Goal: Task Accomplishment & Management: Use online tool/utility

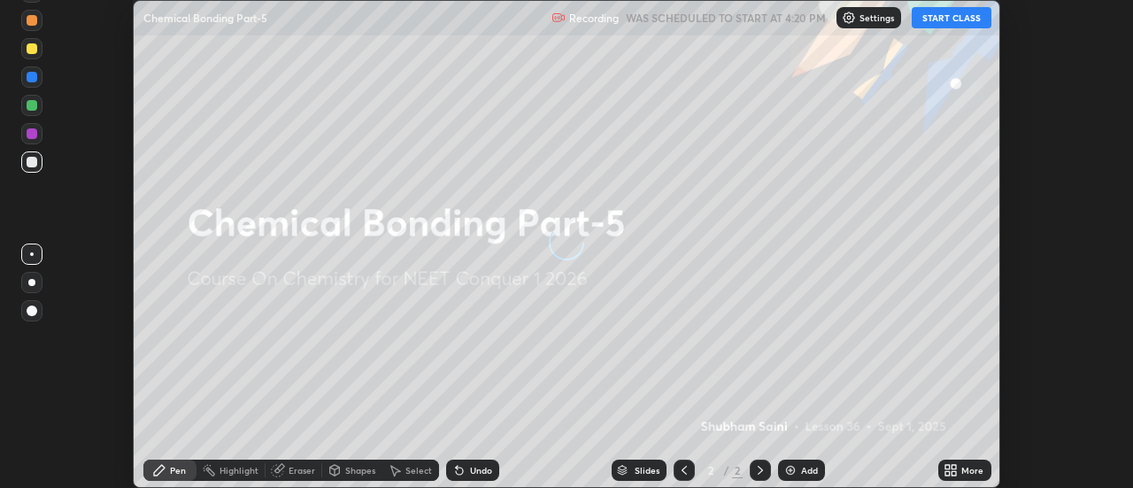
scroll to position [488, 1133]
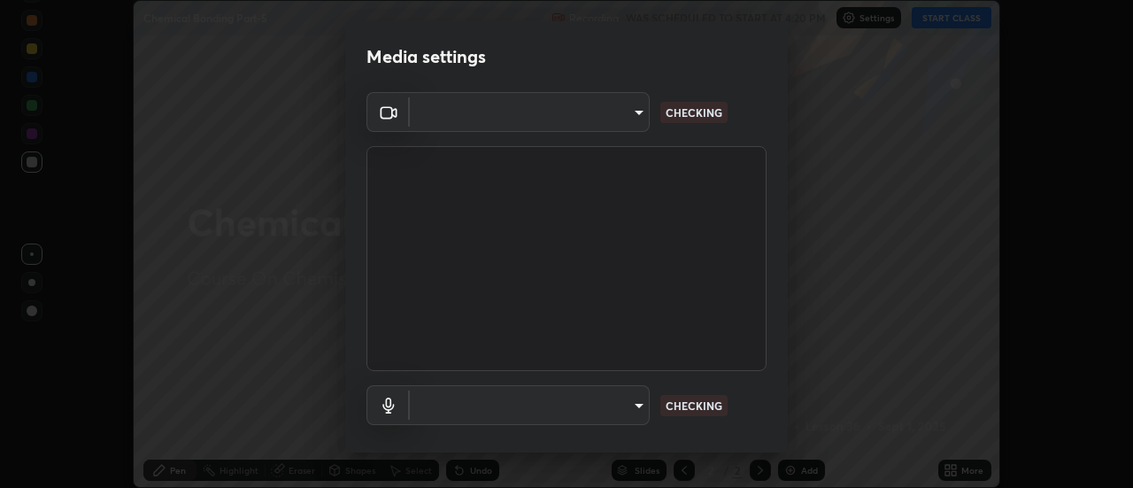
type input "0be616c92c2879d8fe19306c4b8383fc9b13f77197a30f876870ce6c7906effd"
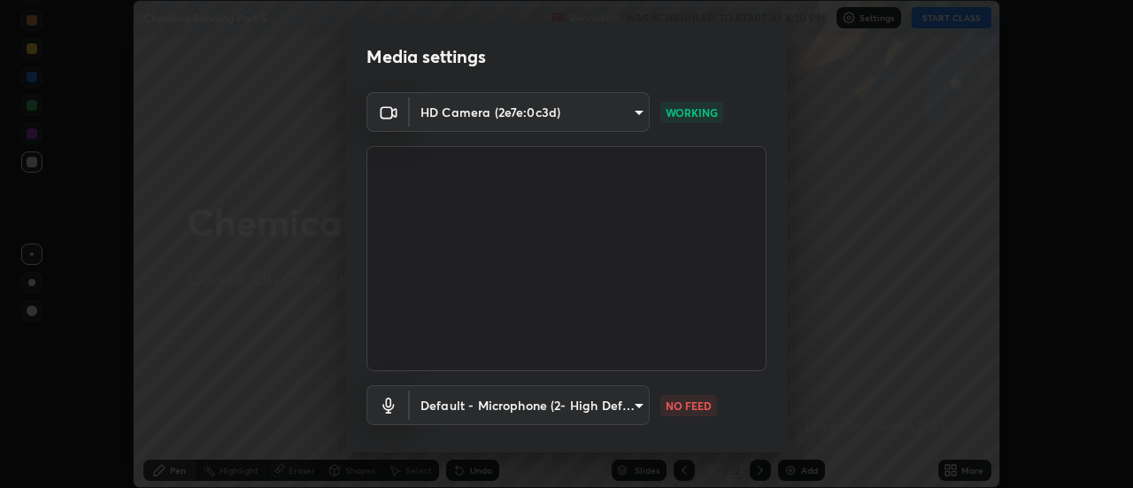
click at [581, 398] on body "Erase all Chemical Bonding Part-5 Recording WAS SCHEDULED TO START AT 4:20 PM S…" at bounding box center [566, 244] width 1133 height 488
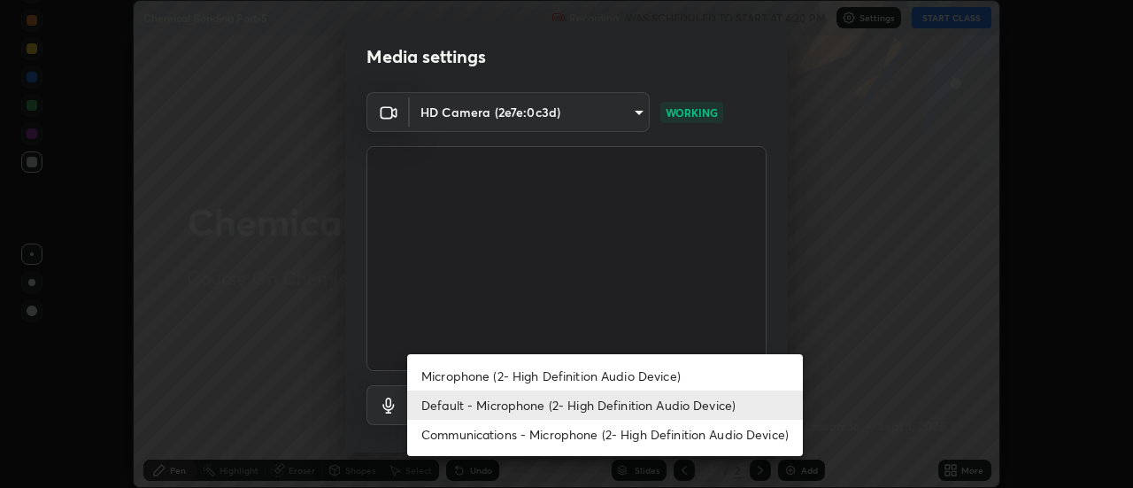
click at [502, 431] on li "Communications - Microphone (2- High Definition Audio Device)" at bounding box center [605, 434] width 396 height 29
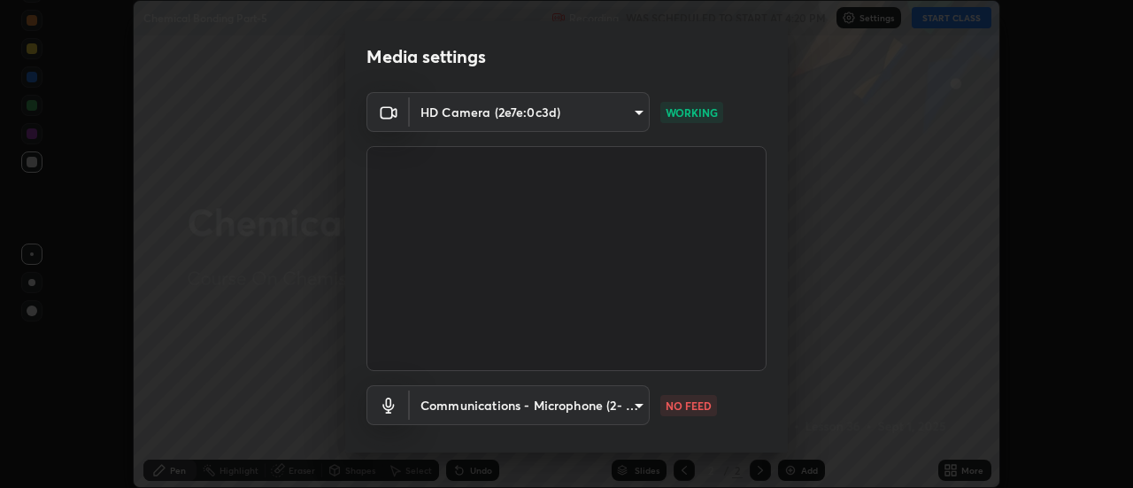
click at [492, 404] on body "Erase all Chemical Bonding Part-5 Recording WAS SCHEDULED TO START AT 4:20 PM S…" at bounding box center [566, 244] width 1133 height 488
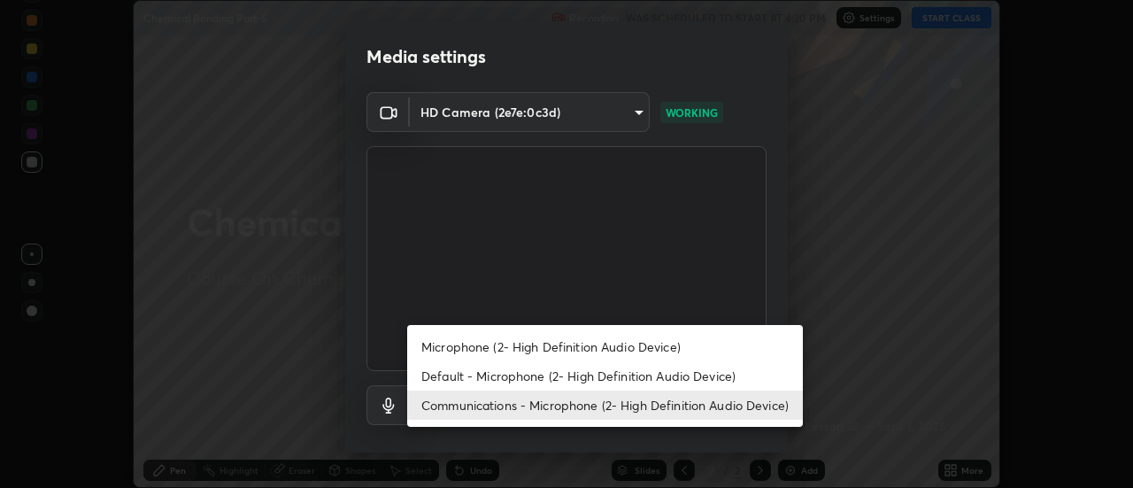
click at [471, 376] on li "Default - Microphone (2- High Definition Audio Device)" at bounding box center [605, 375] width 396 height 29
type input "default"
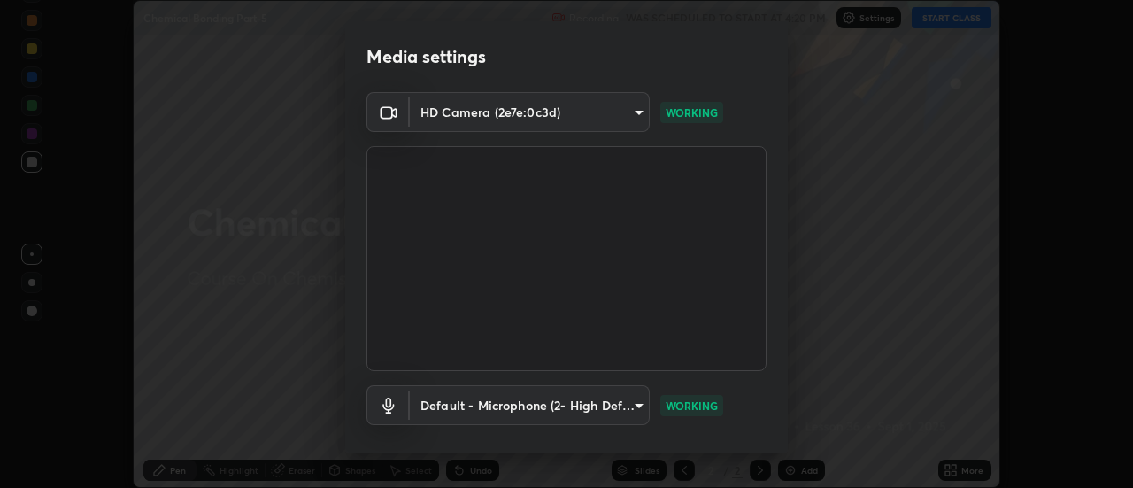
scroll to position [93, 0]
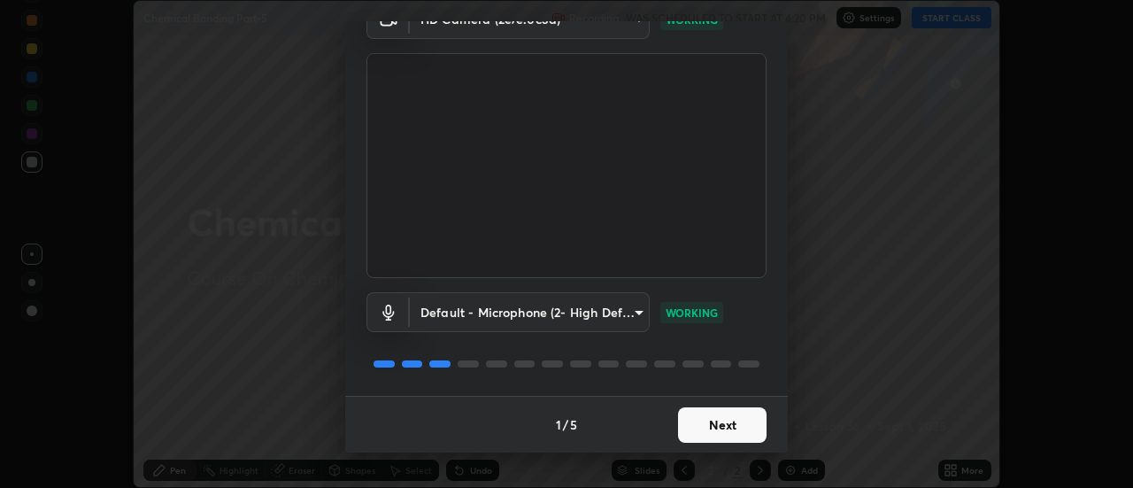
click at [725, 428] on button "Next" at bounding box center [722, 424] width 89 height 35
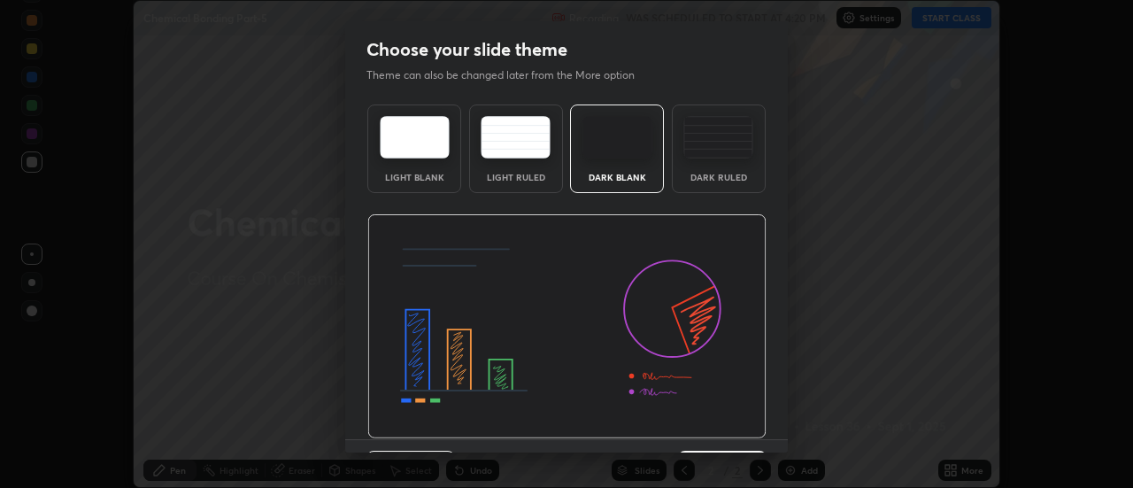
click at [749, 427] on img at bounding box center [566, 326] width 399 height 225
click at [754, 431] on img at bounding box center [566, 326] width 399 height 225
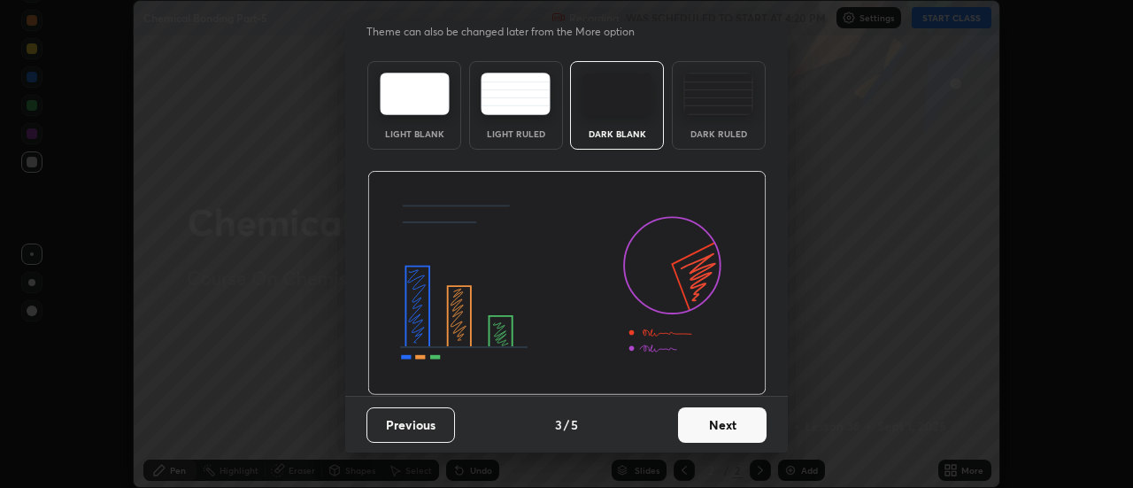
click at [750, 428] on button "Next" at bounding box center [722, 424] width 89 height 35
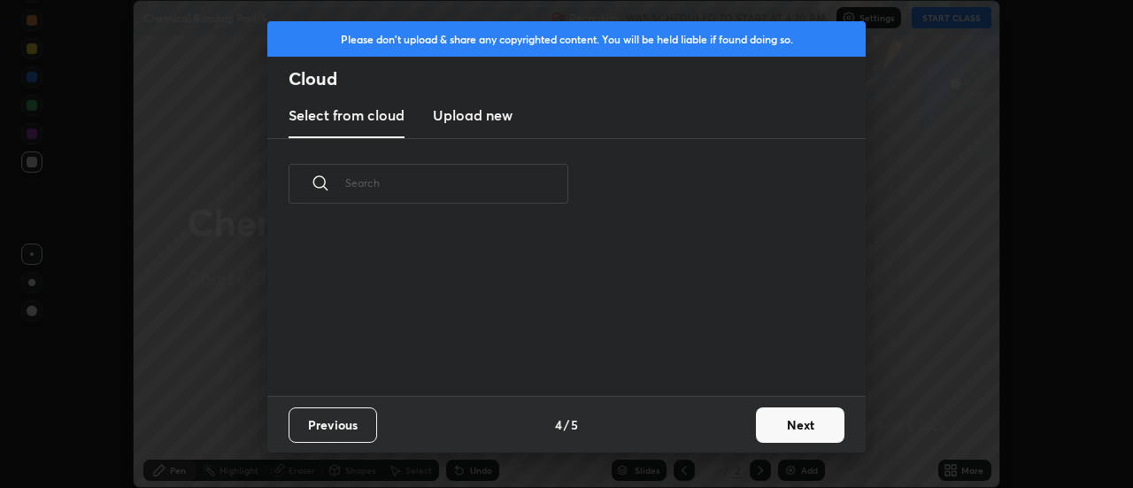
scroll to position [0, 0]
click at [756, 429] on button "Next" at bounding box center [800, 424] width 89 height 35
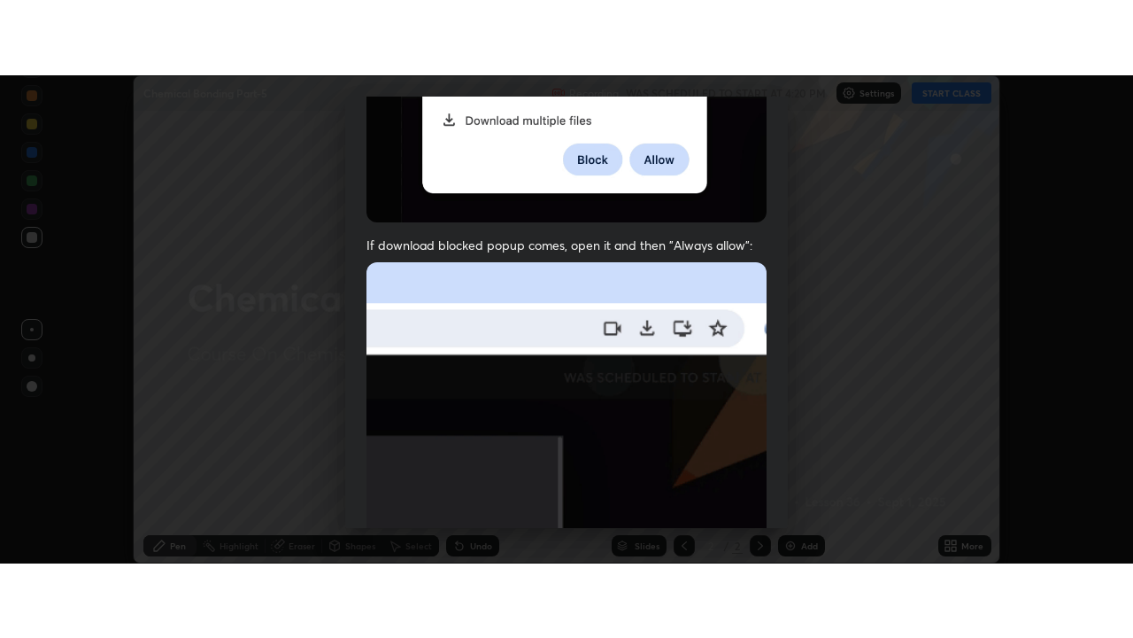
scroll to position [454, 0]
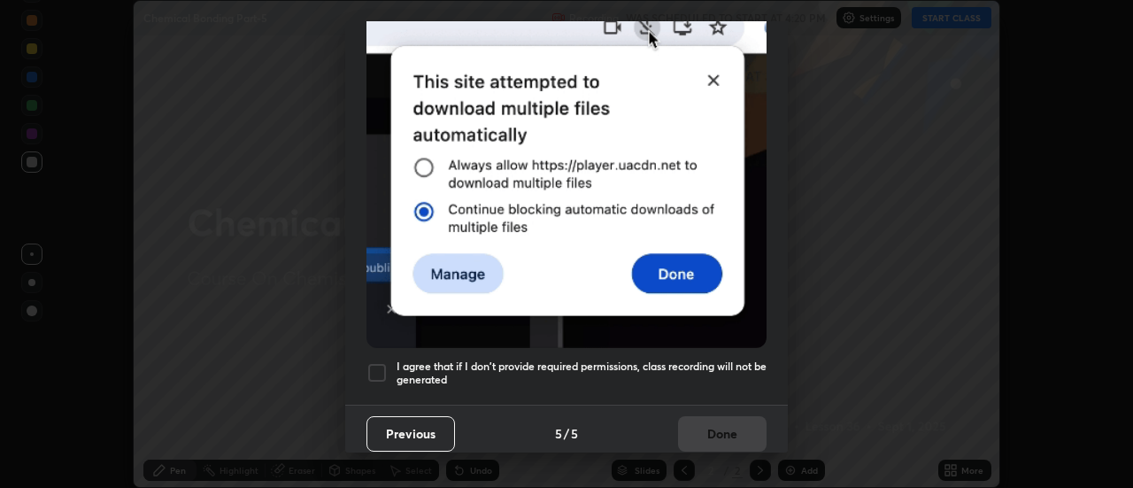
click at [384, 371] on div at bounding box center [377, 372] width 21 height 21
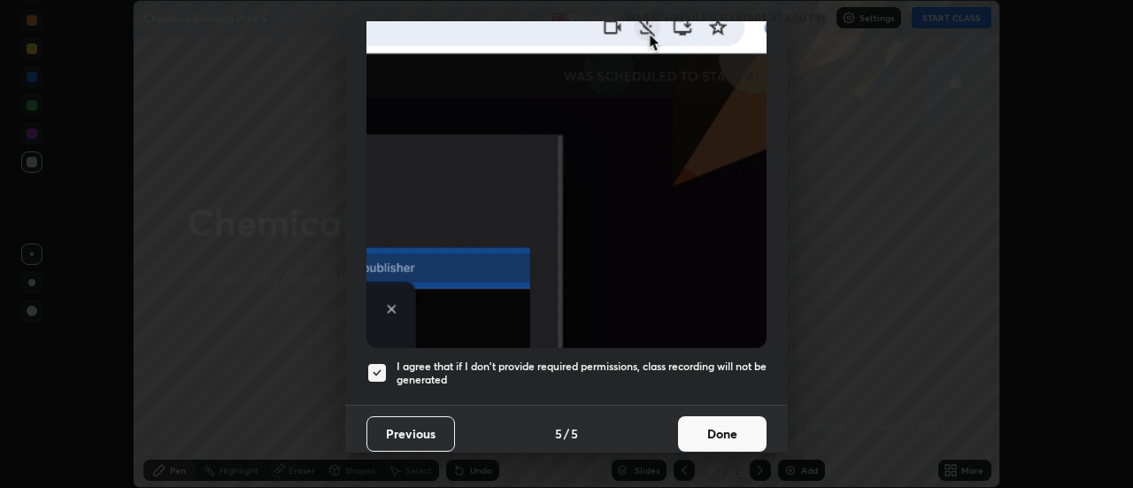
click at [724, 420] on button "Done" at bounding box center [722, 433] width 89 height 35
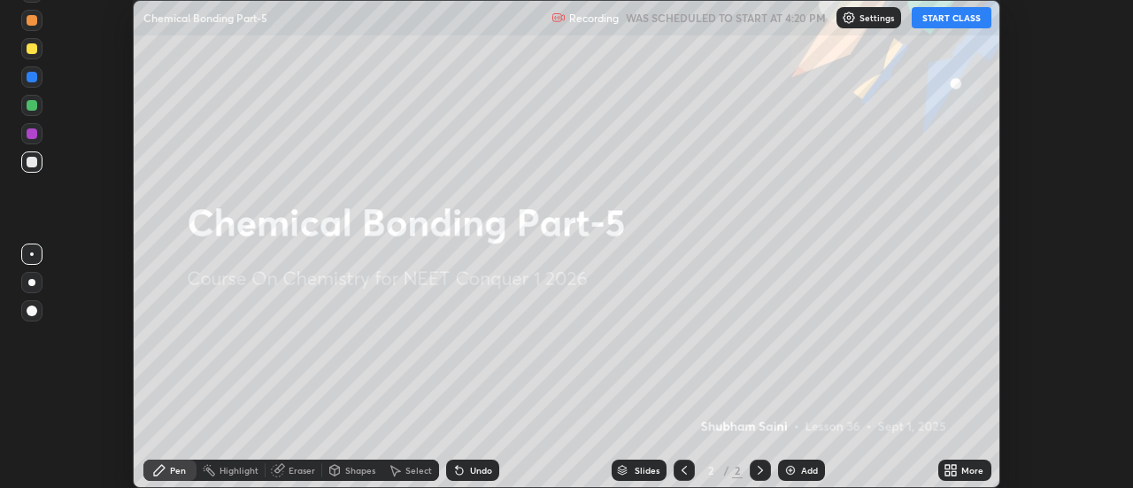
click at [948, 467] on icon at bounding box center [948, 467] width 4 height 4
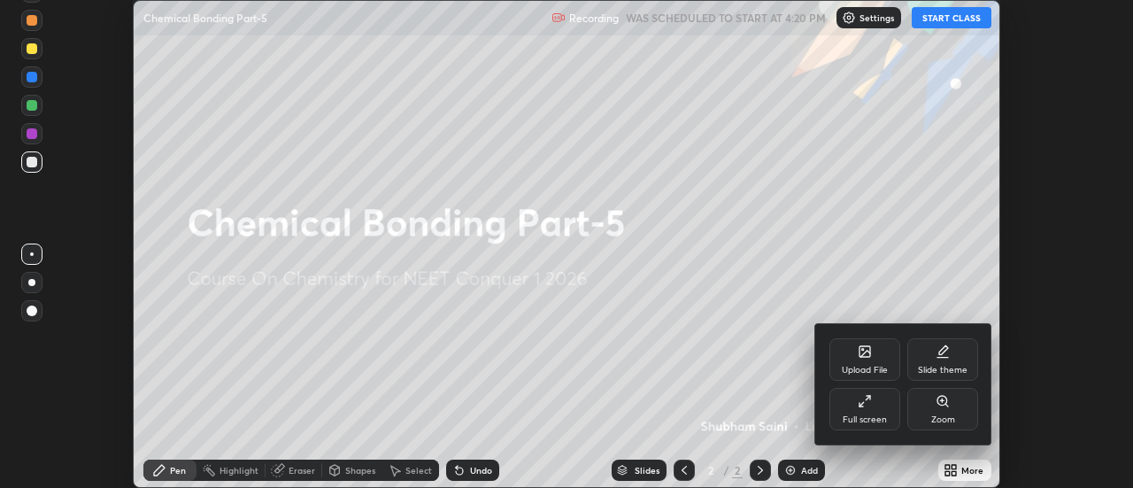
click at [850, 409] on div "Full screen" at bounding box center [865, 409] width 71 height 43
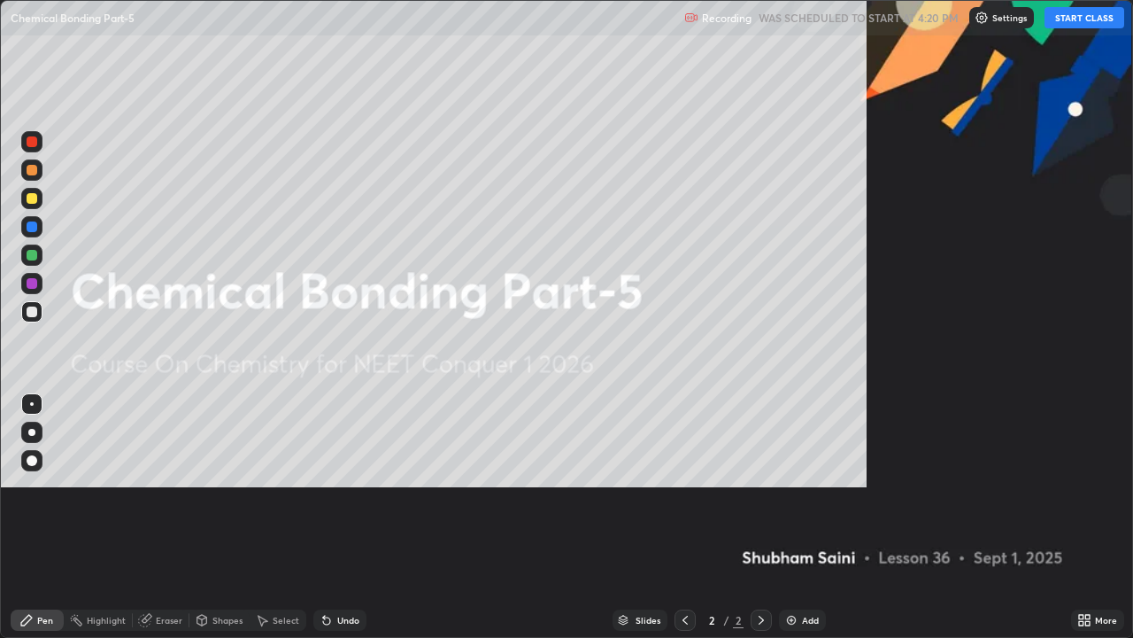
scroll to position [638, 1133]
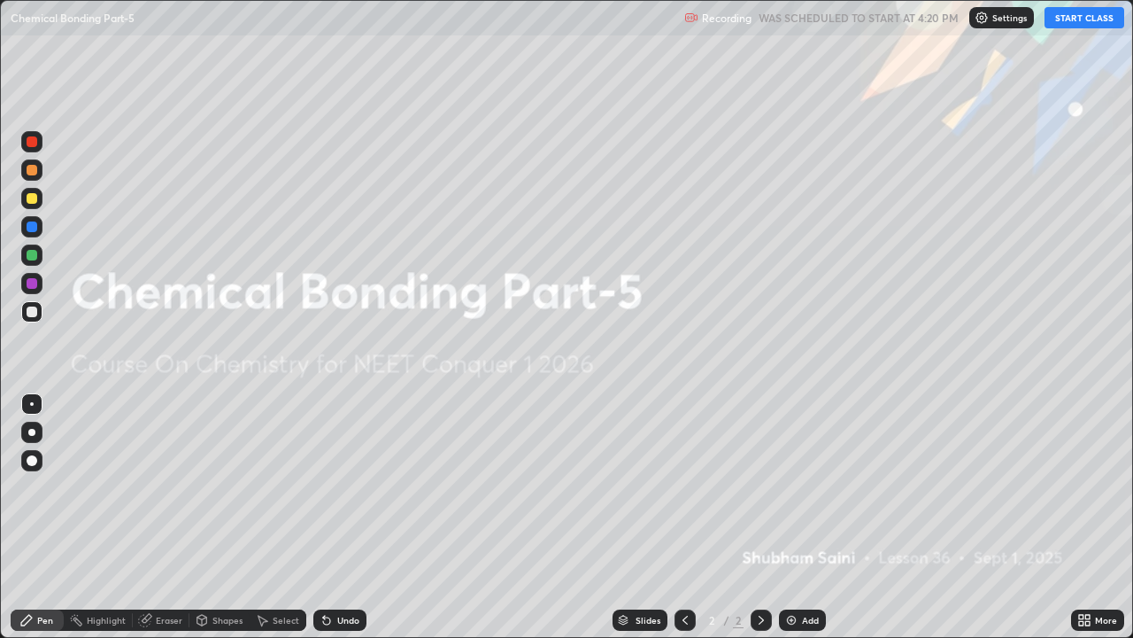
click at [1073, 16] on button "START CLASS" at bounding box center [1085, 17] width 80 height 21
click at [792, 487] on div "Add" at bounding box center [802, 619] width 47 height 21
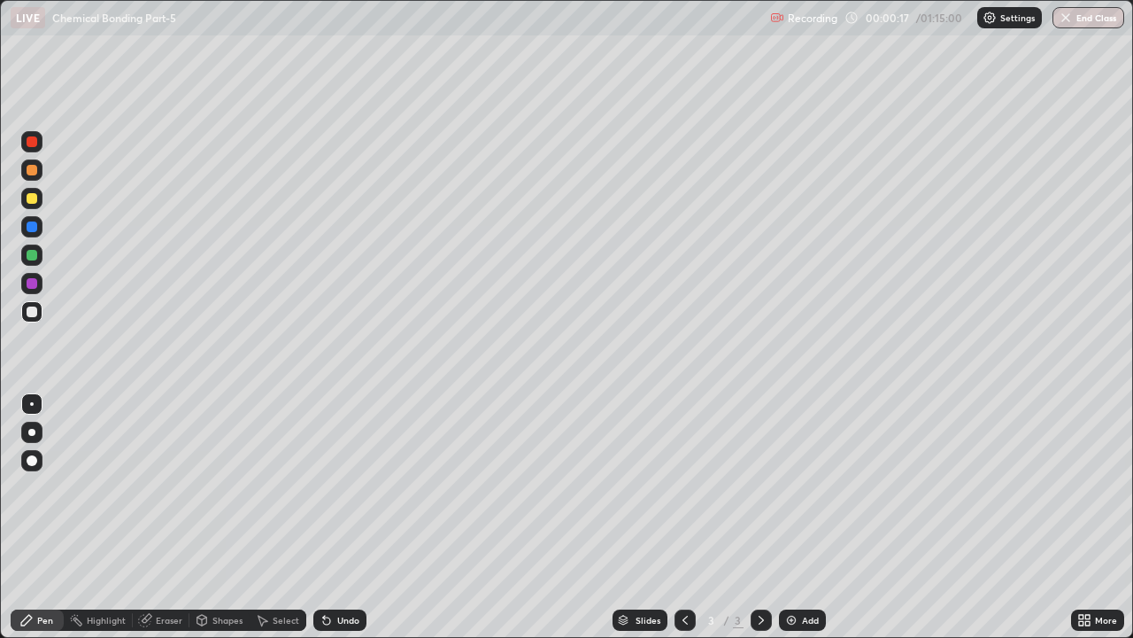
click at [40, 206] on div at bounding box center [31, 198] width 21 height 21
click at [32, 432] on div at bounding box center [31, 432] width 7 height 7
click at [356, 487] on div "Undo" at bounding box center [339, 619] width 53 height 21
click at [357, 487] on div "Undo" at bounding box center [348, 619] width 22 height 9
click at [353, 487] on div "Undo" at bounding box center [348, 619] width 22 height 9
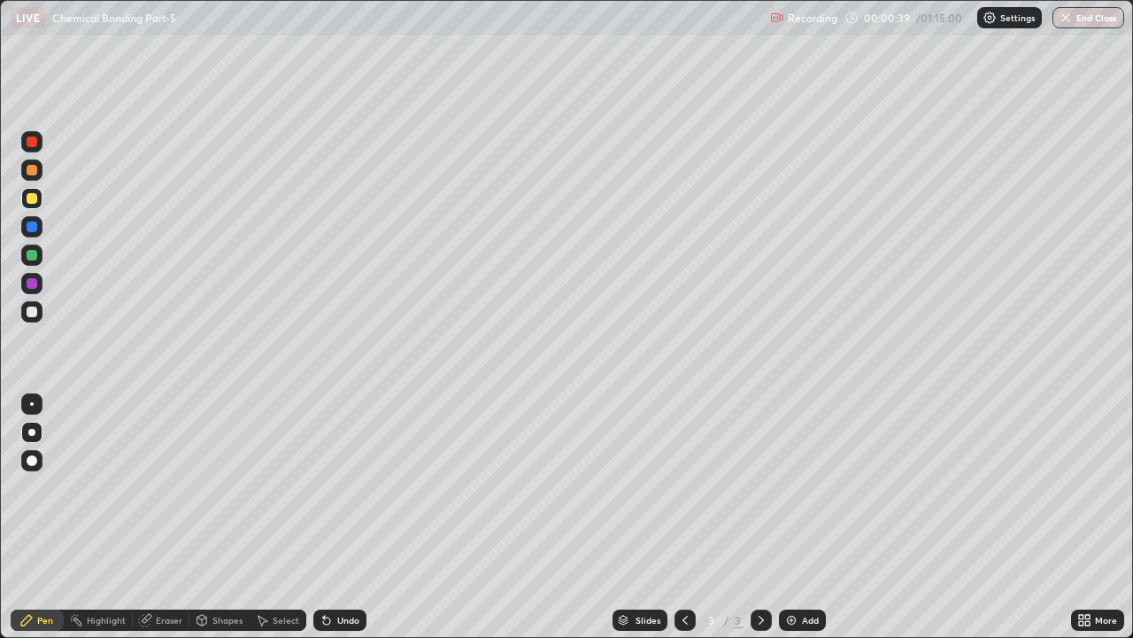
click at [347, 487] on div "Undo" at bounding box center [348, 619] width 22 height 9
click at [344, 487] on div "Undo" at bounding box center [348, 619] width 22 height 9
click at [354, 487] on div "Undo" at bounding box center [348, 619] width 22 height 9
click at [334, 487] on div "Undo" at bounding box center [339, 619] width 53 height 21
click at [350, 487] on div "Undo" at bounding box center [348, 619] width 22 height 9
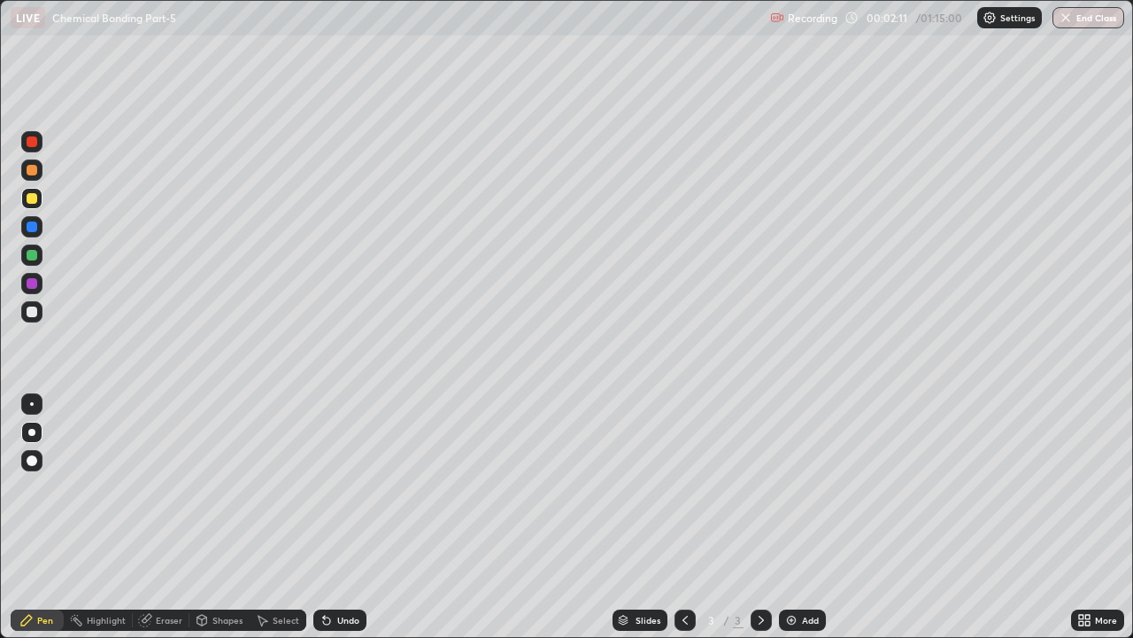
click at [341, 487] on div "Undo" at bounding box center [348, 619] width 22 height 9
click at [38, 174] on div at bounding box center [31, 169] width 21 height 21
click at [346, 487] on div "Undo" at bounding box center [348, 619] width 22 height 9
click at [344, 487] on div "Undo" at bounding box center [348, 619] width 22 height 9
click at [345, 487] on div "Undo" at bounding box center [348, 619] width 22 height 9
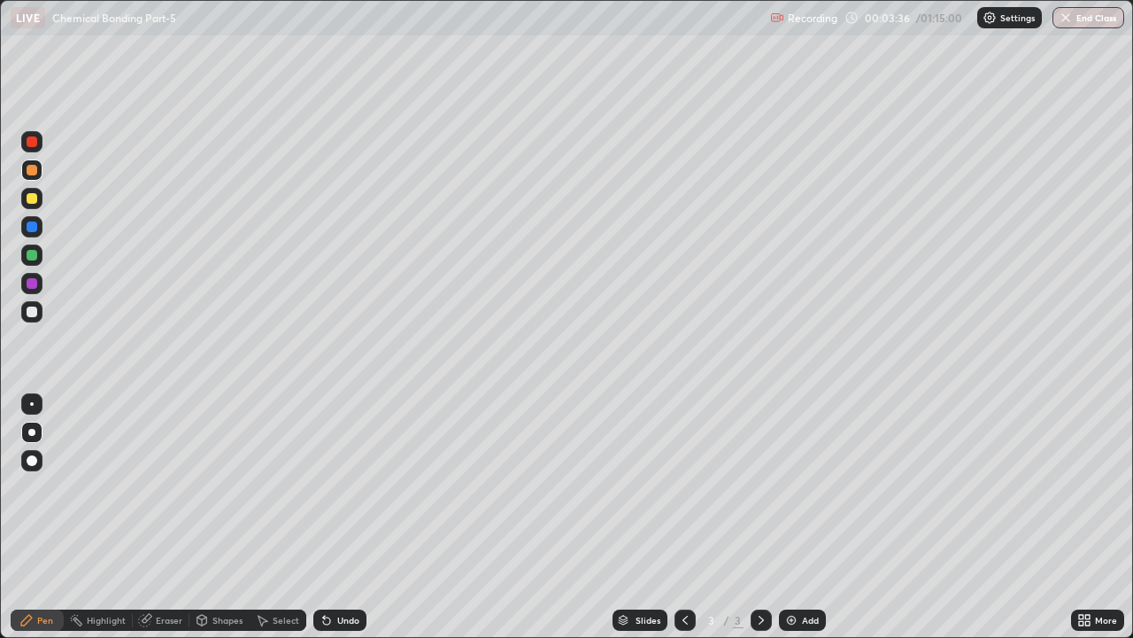
click at [340, 487] on div "Undo" at bounding box center [348, 619] width 22 height 9
click at [808, 487] on div "Add" at bounding box center [810, 619] width 17 height 9
click at [32, 197] on div at bounding box center [32, 198] width 11 height 11
click at [359, 487] on div "Undo" at bounding box center [339, 619] width 53 height 21
click at [360, 487] on div "Undo" at bounding box center [339, 619] width 53 height 21
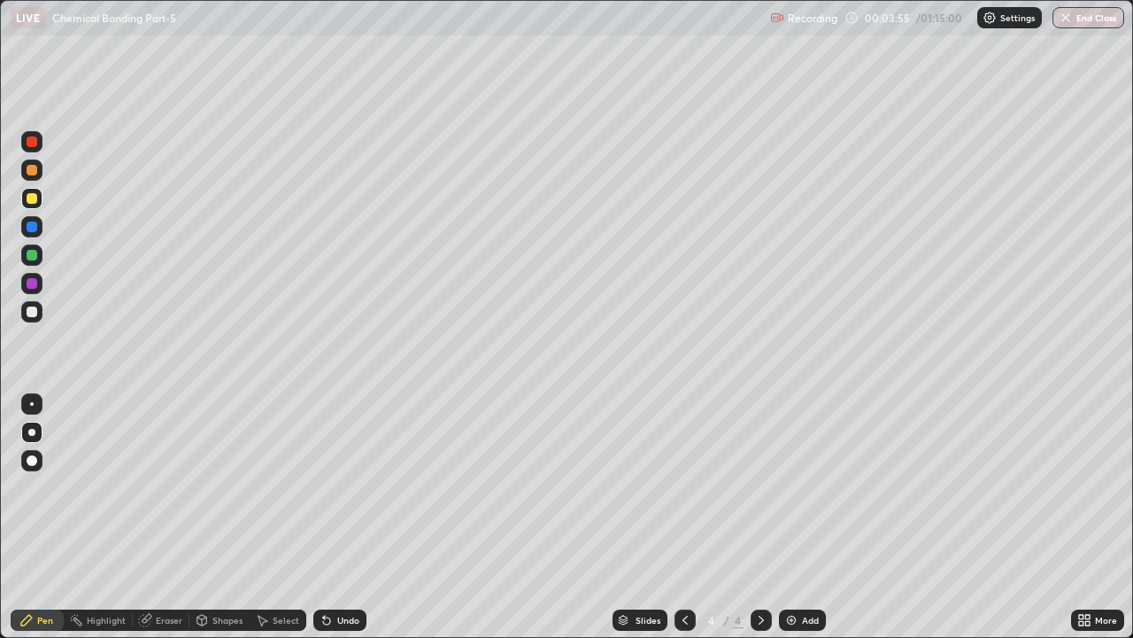
click at [334, 487] on div "Undo" at bounding box center [339, 619] width 53 height 21
click at [31, 143] on div at bounding box center [32, 141] width 11 height 11
click at [347, 487] on div "Undo" at bounding box center [339, 619] width 53 height 21
click at [350, 487] on div "Undo" at bounding box center [348, 619] width 22 height 9
click at [349, 487] on div "Undo" at bounding box center [348, 619] width 22 height 9
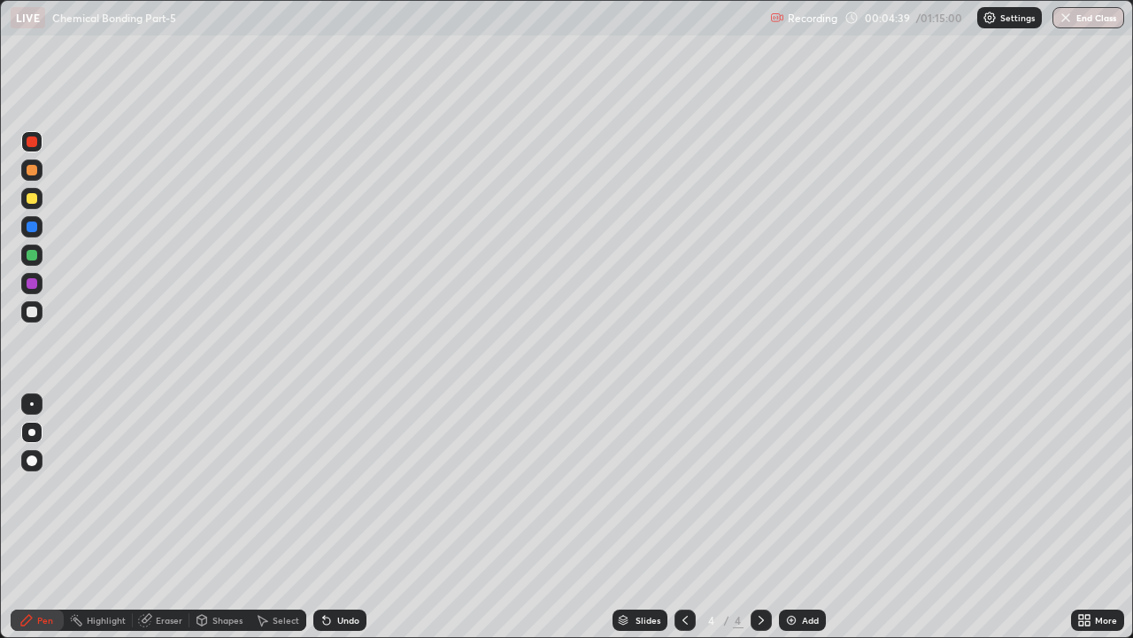
click at [29, 225] on div at bounding box center [32, 226] width 11 height 11
click at [357, 487] on div "Undo" at bounding box center [339, 619] width 53 height 21
click at [354, 487] on div "Undo" at bounding box center [339, 619] width 53 height 21
click at [355, 487] on div "Undo" at bounding box center [339, 619] width 53 height 21
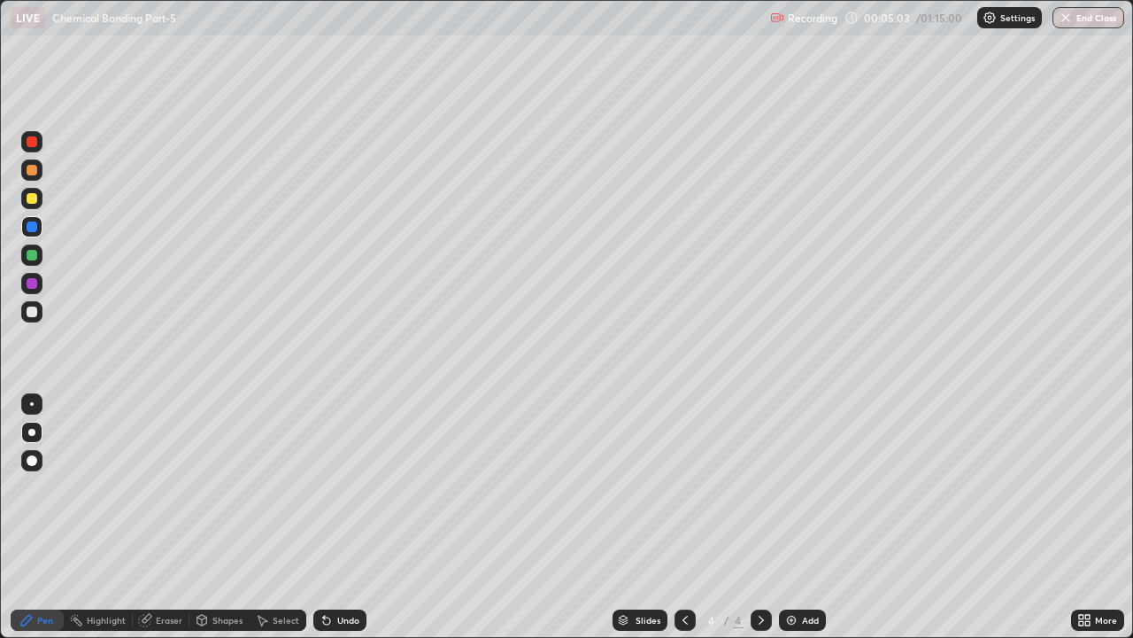
click at [356, 487] on div "Undo" at bounding box center [339, 619] width 53 height 21
click at [355, 487] on div "Undo" at bounding box center [348, 619] width 22 height 9
click at [358, 487] on div "Undo" at bounding box center [339, 619] width 53 height 21
click at [684, 487] on icon at bounding box center [685, 620] width 14 height 14
click at [760, 487] on icon at bounding box center [761, 620] width 14 height 14
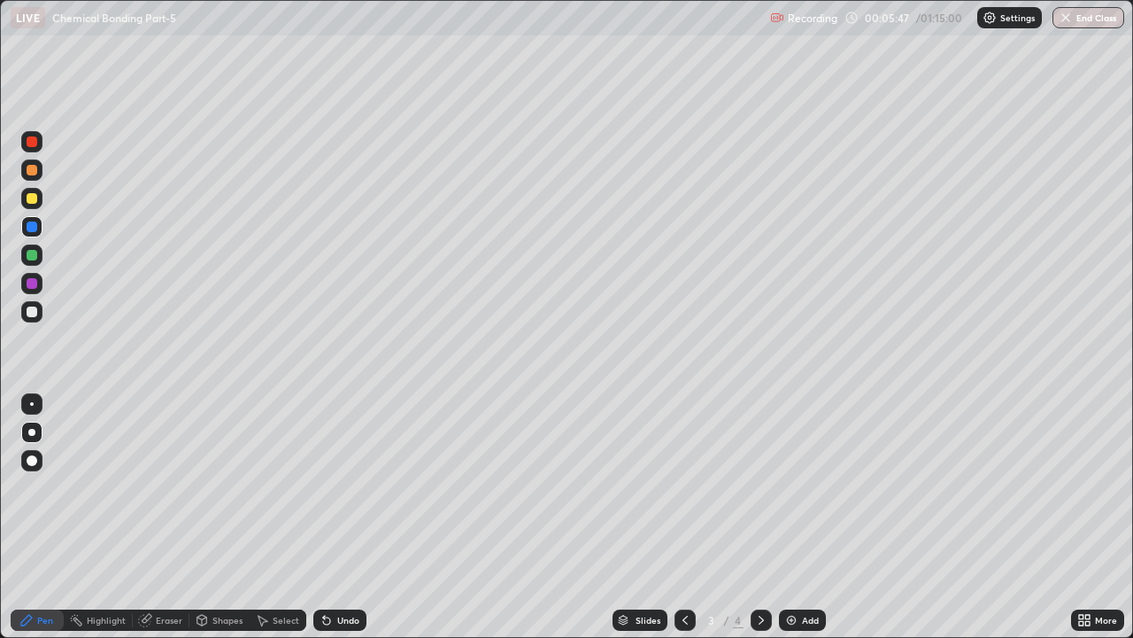
click at [759, 487] on icon at bounding box center [761, 620] width 14 height 14
click at [801, 487] on div "Add" at bounding box center [802, 619] width 47 height 21
click at [39, 261] on div at bounding box center [31, 254] width 21 height 21
click at [685, 487] on div at bounding box center [685, 619] width 21 height 21
click at [687, 487] on icon at bounding box center [685, 620] width 14 height 14
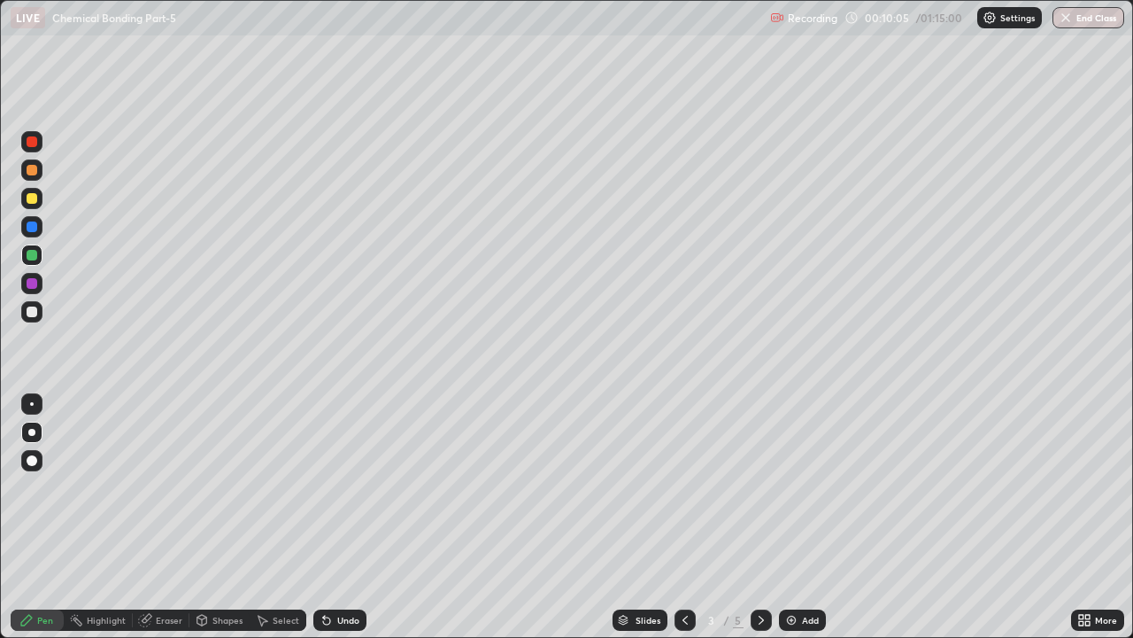
click at [762, 487] on icon at bounding box center [761, 620] width 14 height 14
click at [760, 487] on icon at bounding box center [761, 620] width 14 height 14
click at [800, 487] on div "Add" at bounding box center [802, 619] width 47 height 21
click at [34, 205] on div at bounding box center [31, 198] width 21 height 21
click at [218, 487] on div "Shapes" at bounding box center [228, 619] width 30 height 9
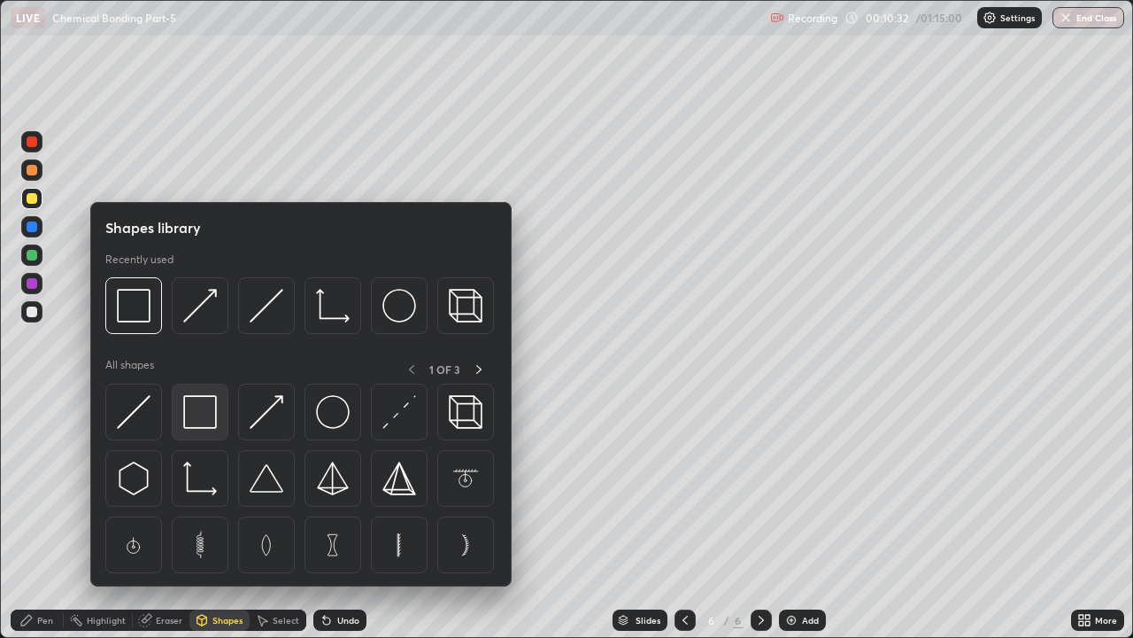
click at [191, 406] on img at bounding box center [200, 412] width 34 height 34
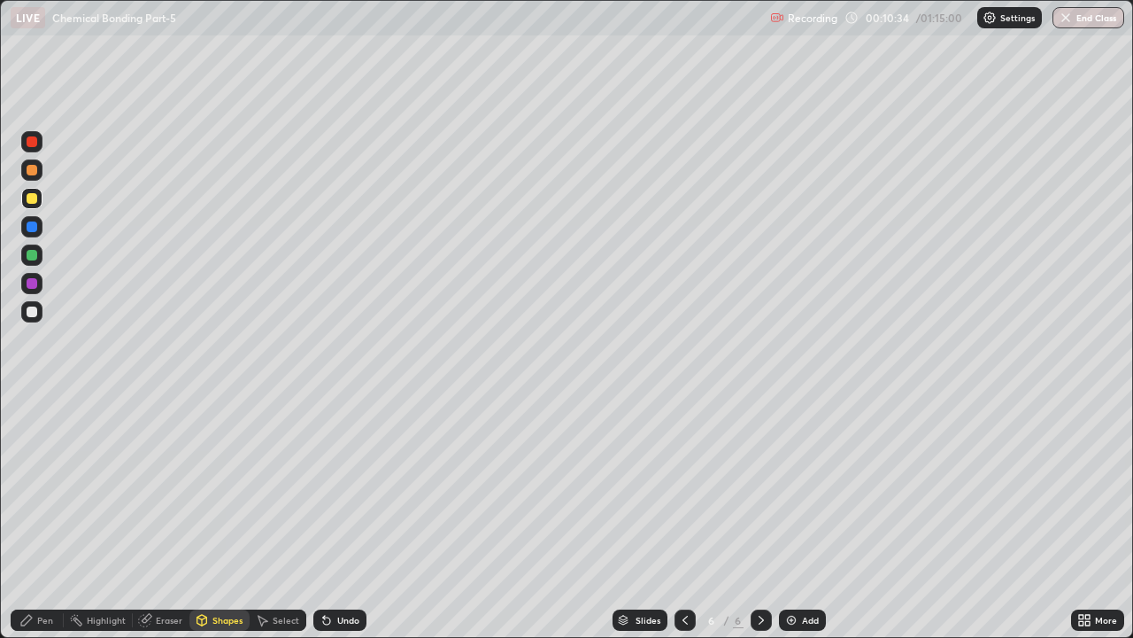
click at [38, 487] on div "Pen" at bounding box center [37, 619] width 53 height 21
click at [35, 287] on div at bounding box center [32, 283] width 11 height 11
click at [354, 487] on div "Undo" at bounding box center [339, 619] width 53 height 21
click at [344, 487] on div "Undo" at bounding box center [339, 619] width 53 height 21
click at [343, 487] on div "Undo" at bounding box center [339, 619] width 53 height 21
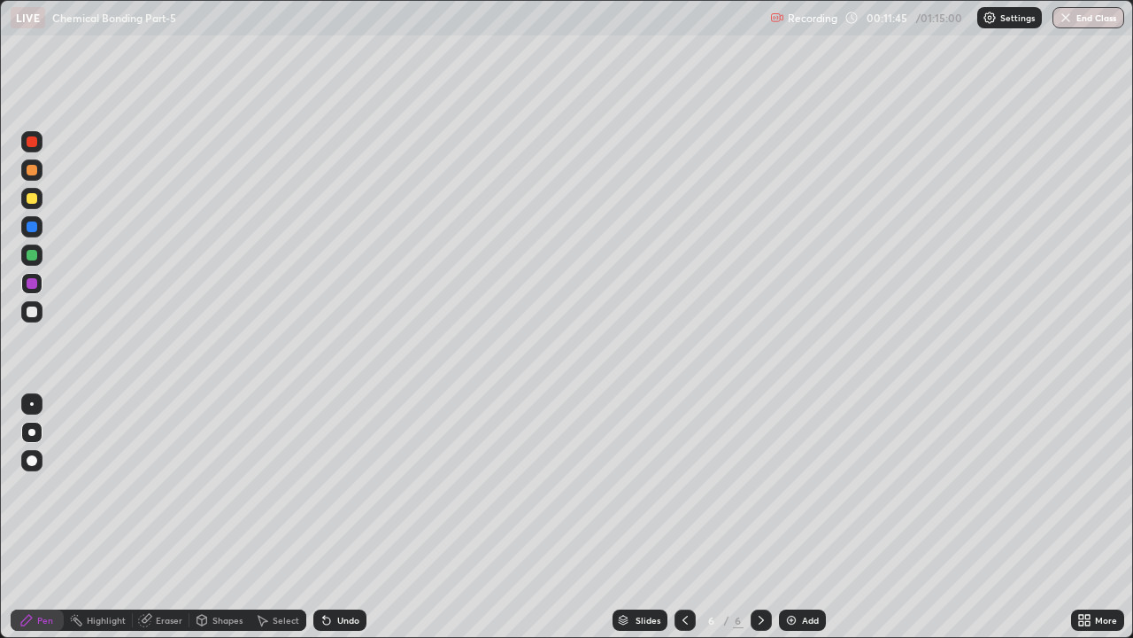
click at [349, 487] on div "Undo" at bounding box center [339, 619] width 53 height 21
click at [350, 487] on div "Undo" at bounding box center [348, 619] width 22 height 9
click at [347, 487] on div "Undo" at bounding box center [348, 619] width 22 height 9
click at [345, 487] on div "Undo" at bounding box center [348, 619] width 22 height 9
click at [344, 487] on div "Undo" at bounding box center [348, 619] width 22 height 9
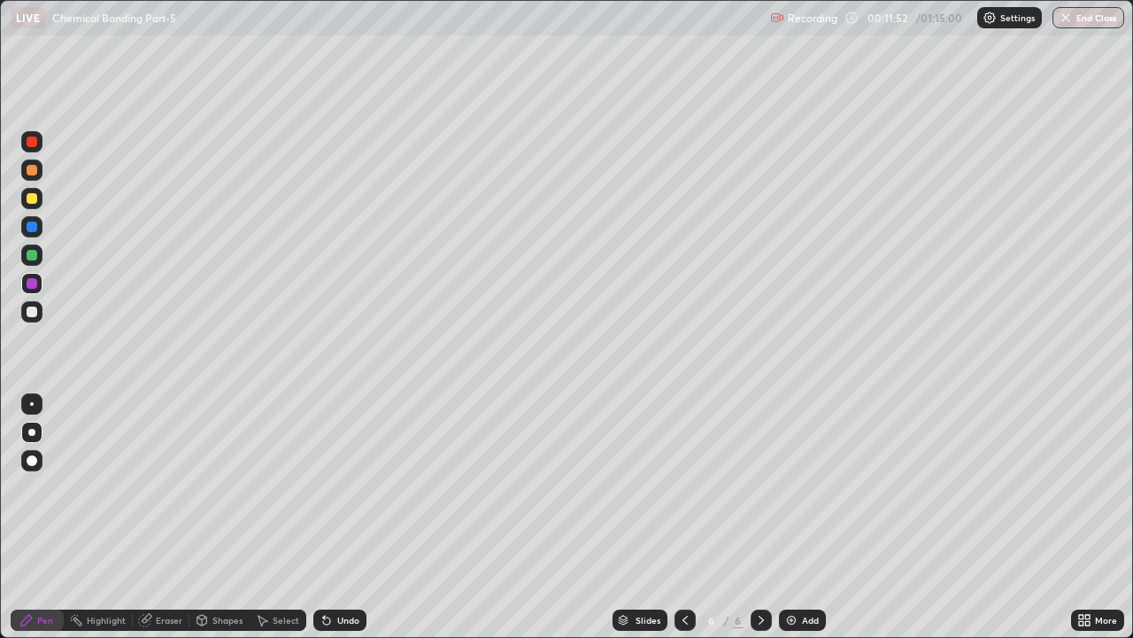
click at [351, 487] on div "Undo" at bounding box center [339, 619] width 53 height 21
click at [32, 254] on div at bounding box center [32, 255] width 11 height 11
click at [343, 487] on div "Undo" at bounding box center [348, 619] width 22 height 9
click at [32, 228] on div at bounding box center [32, 226] width 11 height 11
click at [341, 487] on div "Undo" at bounding box center [348, 619] width 22 height 9
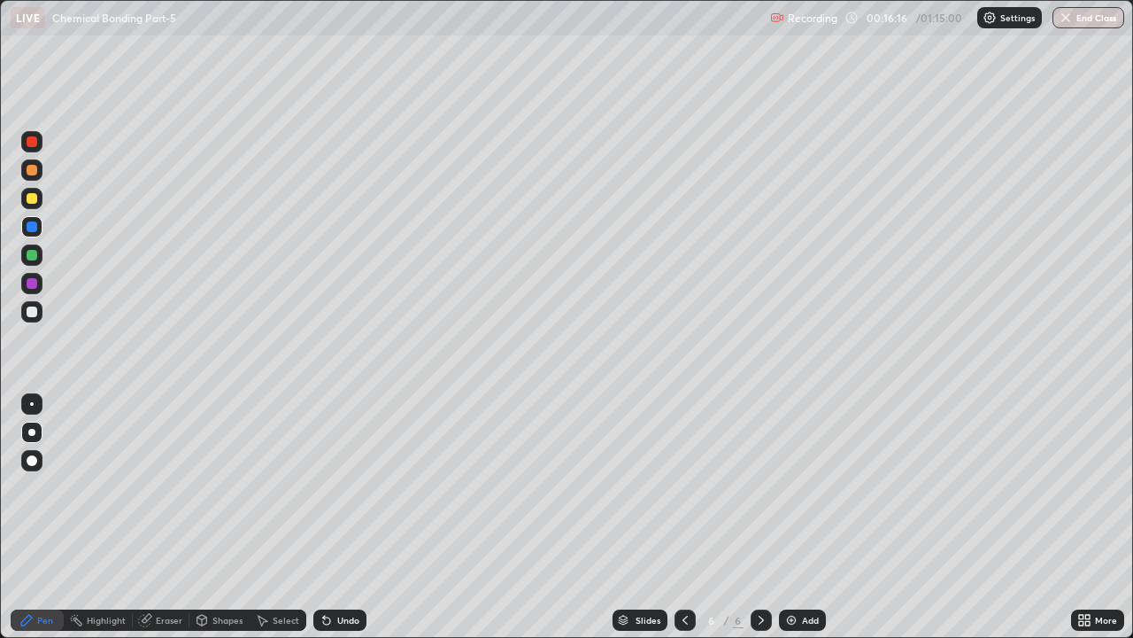
click at [34, 173] on div at bounding box center [32, 170] width 11 height 11
click at [806, 487] on div "Add" at bounding box center [810, 619] width 17 height 9
click at [35, 200] on div at bounding box center [32, 198] width 11 height 11
click at [684, 487] on icon at bounding box center [685, 620] width 14 height 14
click at [760, 487] on icon at bounding box center [761, 620] width 14 height 14
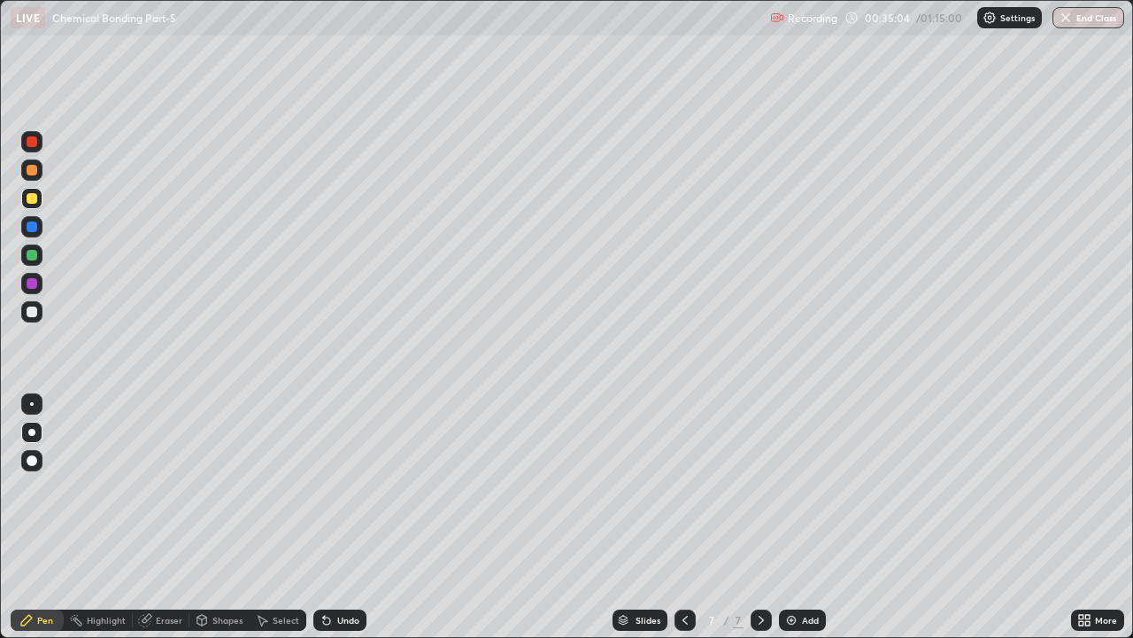
click at [350, 487] on div "Undo" at bounding box center [348, 619] width 22 height 9
click at [35, 259] on div at bounding box center [32, 255] width 11 height 11
click at [347, 487] on div "Undo" at bounding box center [339, 619] width 53 height 21
click at [338, 487] on div "Undo" at bounding box center [339, 619] width 53 height 21
click at [342, 487] on div "Undo" at bounding box center [339, 619] width 53 height 21
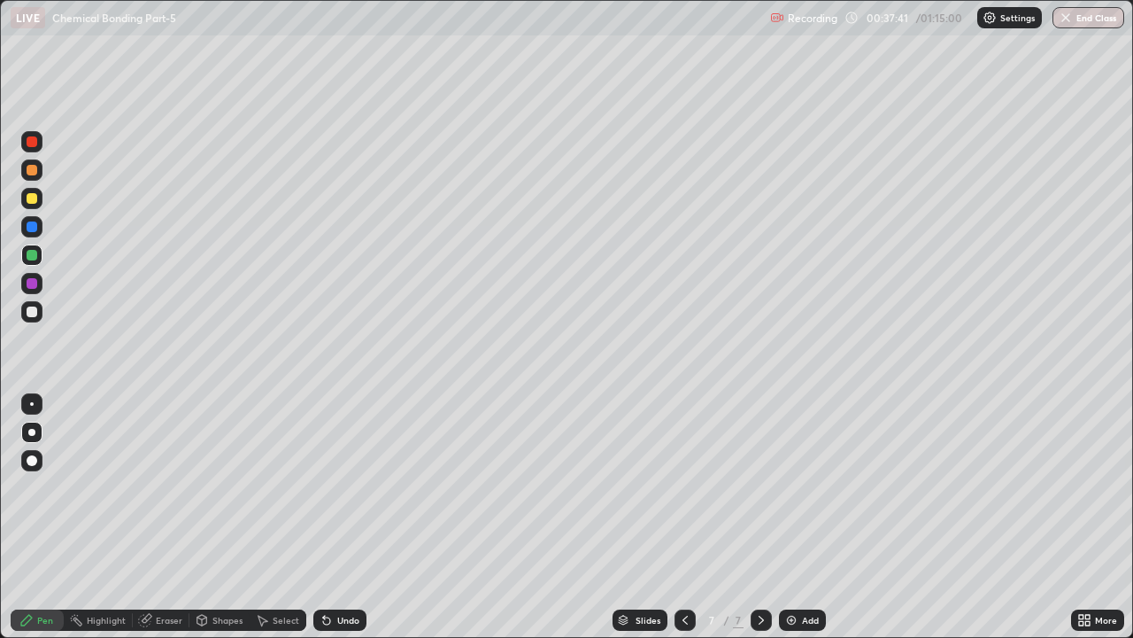
click at [340, 487] on div "Undo" at bounding box center [339, 619] width 53 height 21
click at [335, 487] on div "Undo" at bounding box center [336, 619] width 60 height 35
click at [334, 487] on div "Undo" at bounding box center [336, 619] width 60 height 35
click at [347, 487] on div "Undo" at bounding box center [348, 619] width 22 height 9
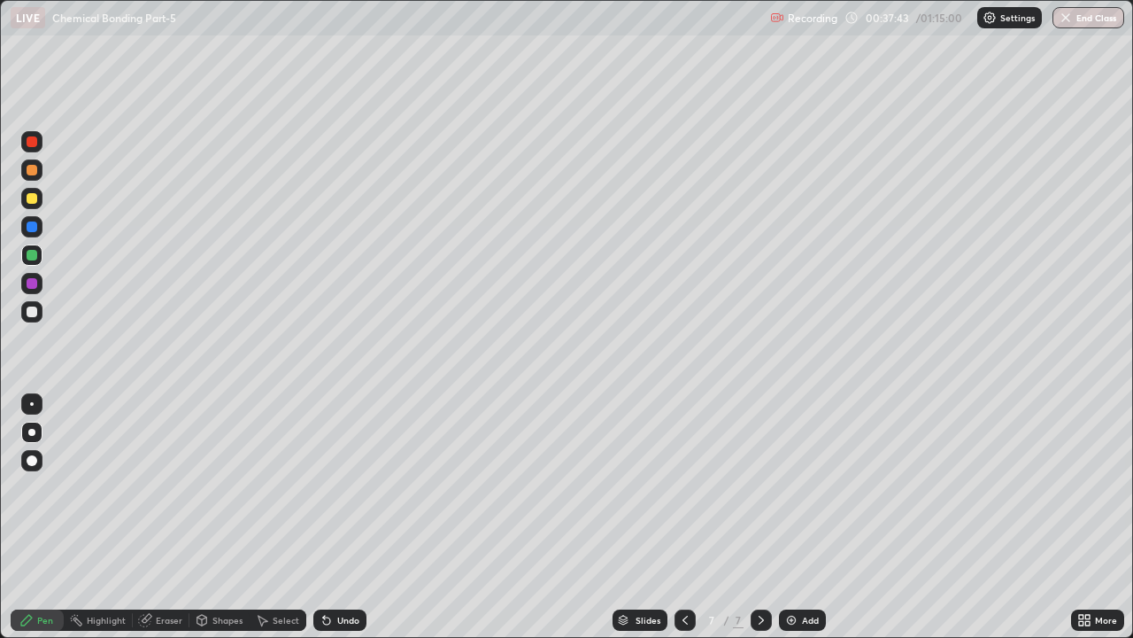
click at [347, 487] on div "Undo" at bounding box center [348, 619] width 22 height 9
click at [344, 487] on div "Undo" at bounding box center [348, 619] width 22 height 9
click at [345, 487] on div "Undo" at bounding box center [348, 619] width 22 height 9
click at [346, 487] on div "Undo" at bounding box center [348, 619] width 22 height 9
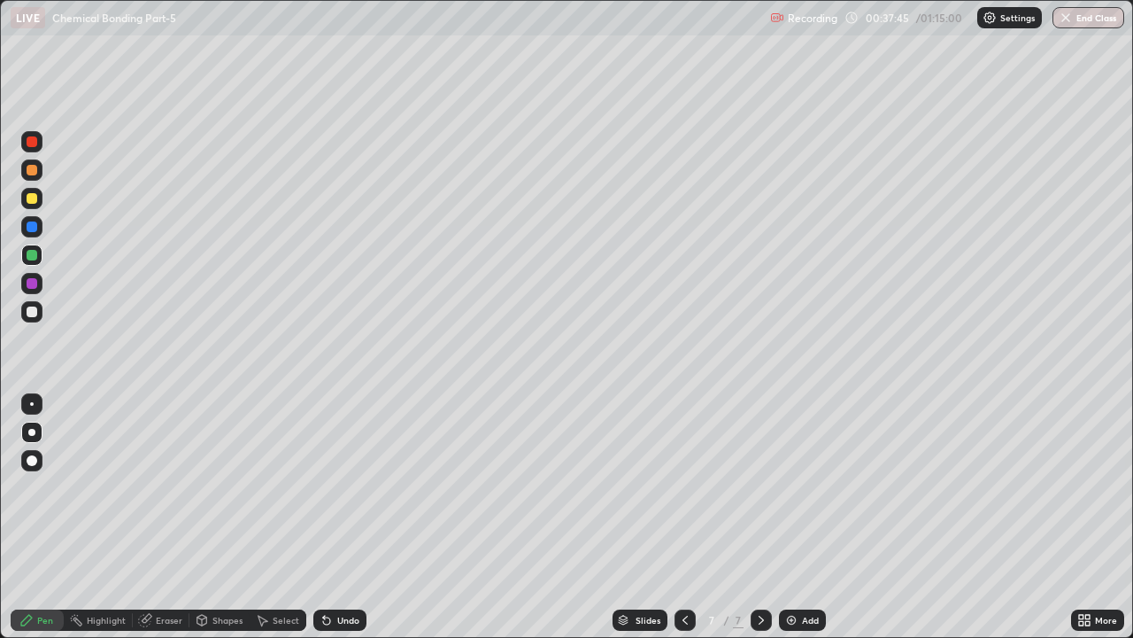
click at [350, 487] on div "Undo" at bounding box center [339, 619] width 53 height 21
click at [346, 487] on div "Undo" at bounding box center [339, 619] width 53 height 21
click at [795, 487] on img at bounding box center [792, 620] width 14 height 14
click at [350, 487] on div "Undo" at bounding box center [348, 619] width 22 height 9
click at [358, 487] on div "Undo" at bounding box center [336, 619] width 60 height 35
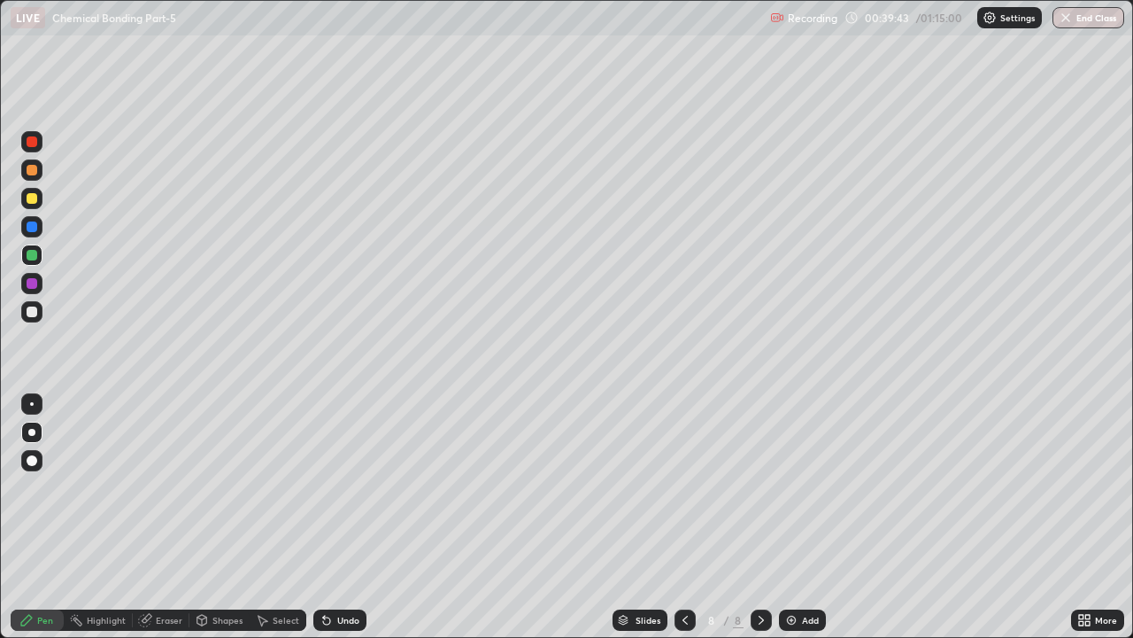
click at [226, 487] on div "Shapes" at bounding box center [228, 619] width 30 height 9
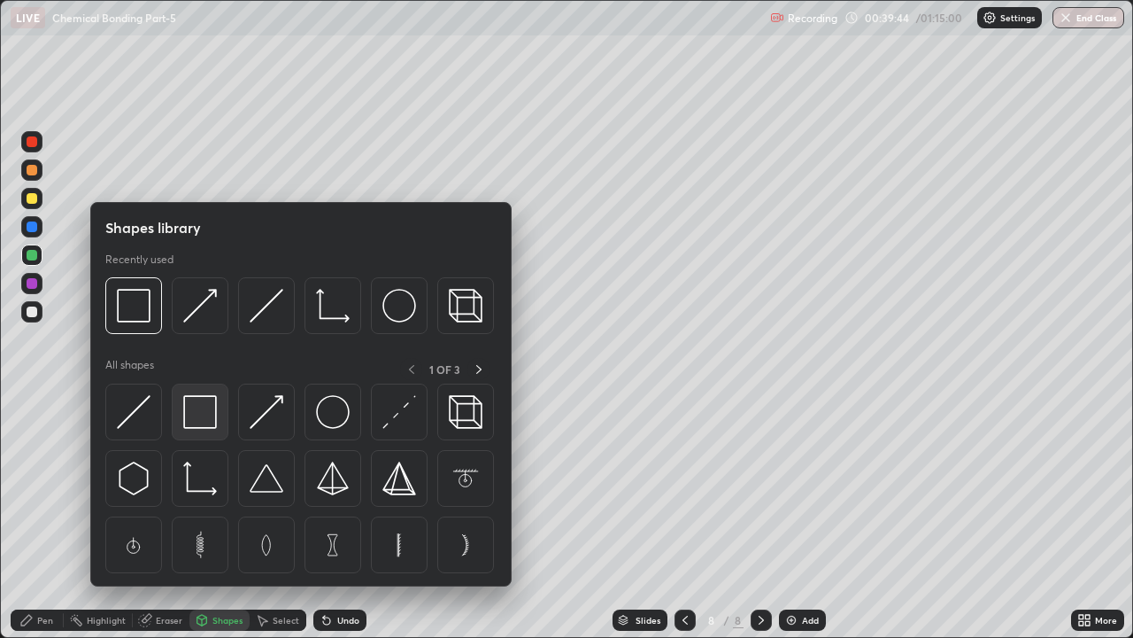
click at [201, 409] on img at bounding box center [200, 412] width 34 height 34
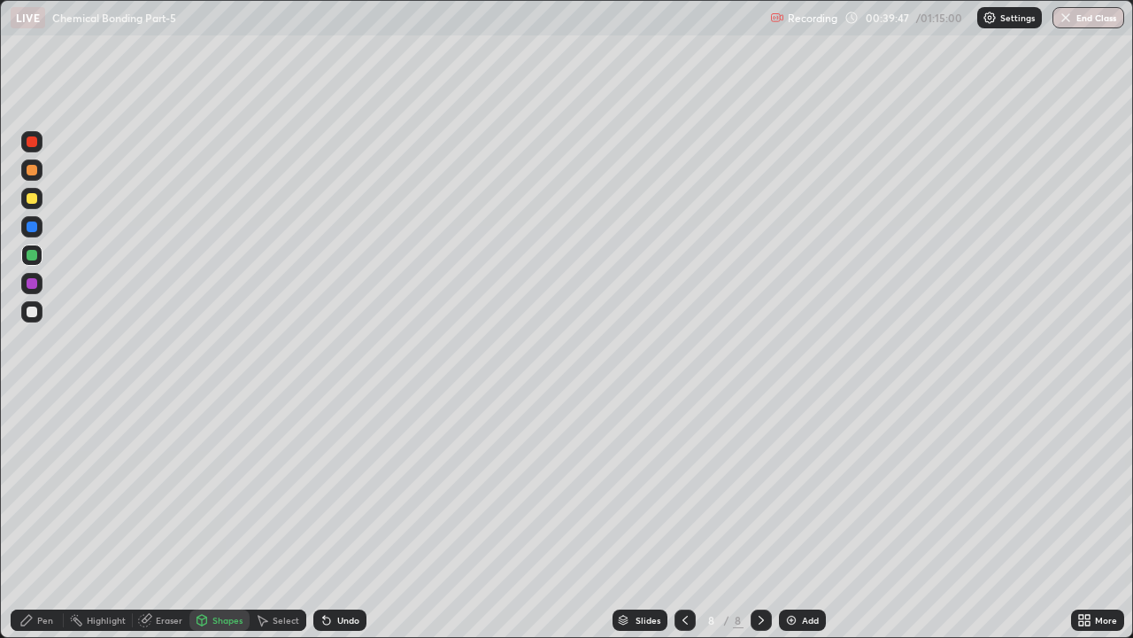
click at [53, 487] on div "Pen" at bounding box center [37, 619] width 53 height 21
click at [808, 487] on div "Add" at bounding box center [810, 619] width 17 height 9
click at [33, 194] on div at bounding box center [32, 198] width 11 height 11
click at [28, 463] on div at bounding box center [32, 460] width 11 height 11
click at [28, 424] on div at bounding box center [31, 432] width 21 height 21
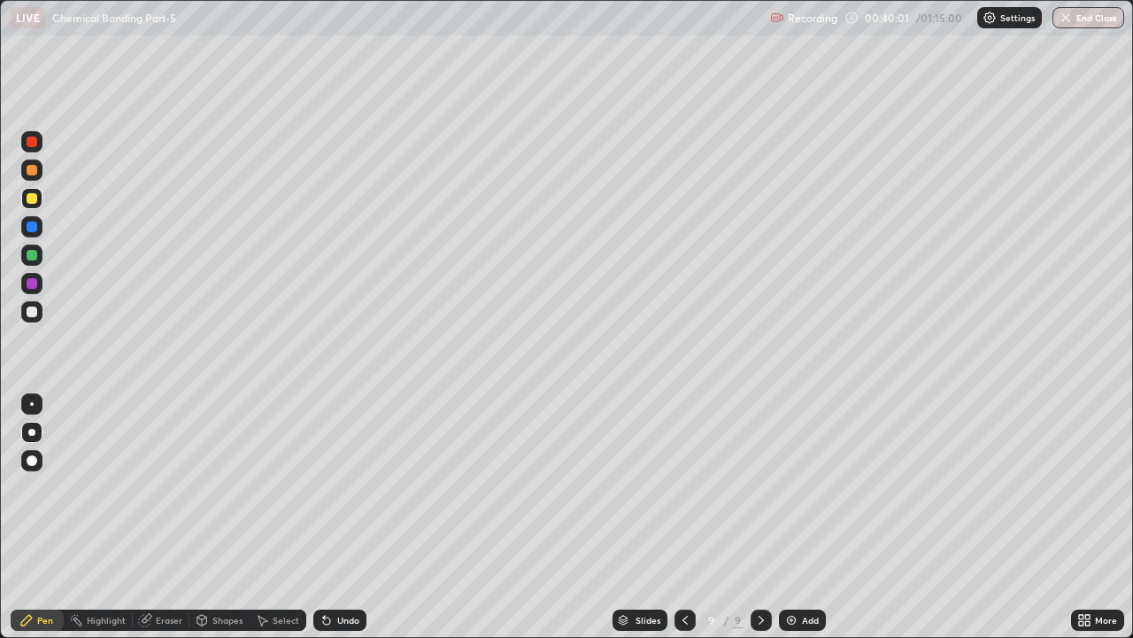
click at [34, 201] on div at bounding box center [32, 198] width 11 height 11
click at [29, 314] on div at bounding box center [32, 311] width 11 height 11
click at [34, 468] on div at bounding box center [31, 460] width 21 height 21
click at [35, 468] on div at bounding box center [31, 460] width 21 height 21
click at [31, 205] on div at bounding box center [31, 198] width 21 height 21
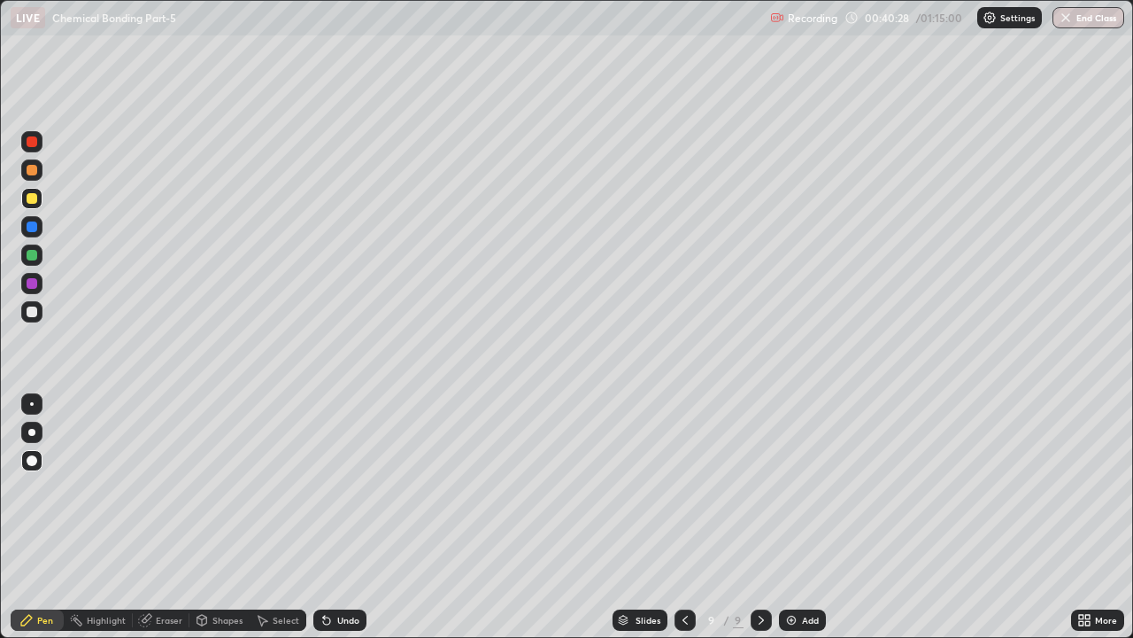
click at [31, 431] on div at bounding box center [31, 432] width 7 height 7
click at [30, 461] on div at bounding box center [32, 460] width 11 height 11
click at [32, 143] on div at bounding box center [32, 141] width 11 height 11
click at [357, 487] on div "Undo" at bounding box center [348, 619] width 22 height 9
click at [358, 487] on div "Undo" at bounding box center [339, 619] width 53 height 21
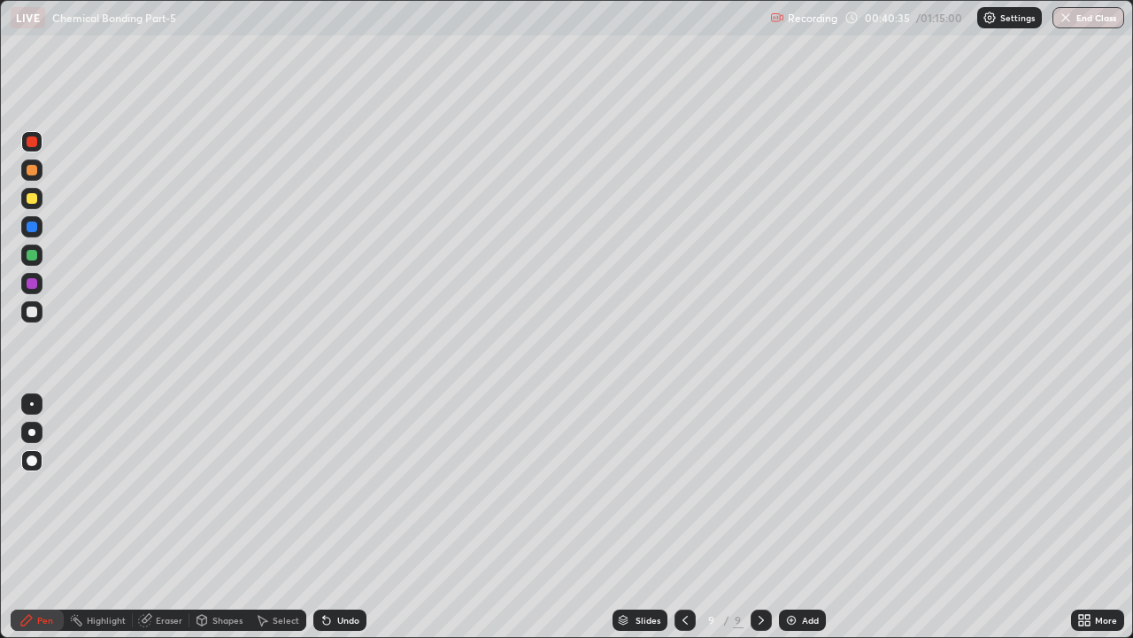
click at [363, 487] on div "Undo" at bounding box center [339, 619] width 53 height 21
click at [31, 441] on div at bounding box center [31, 432] width 21 height 21
click at [33, 198] on div at bounding box center [32, 198] width 11 height 11
click at [32, 310] on div at bounding box center [32, 311] width 11 height 11
click at [32, 453] on div at bounding box center [31, 460] width 21 height 21
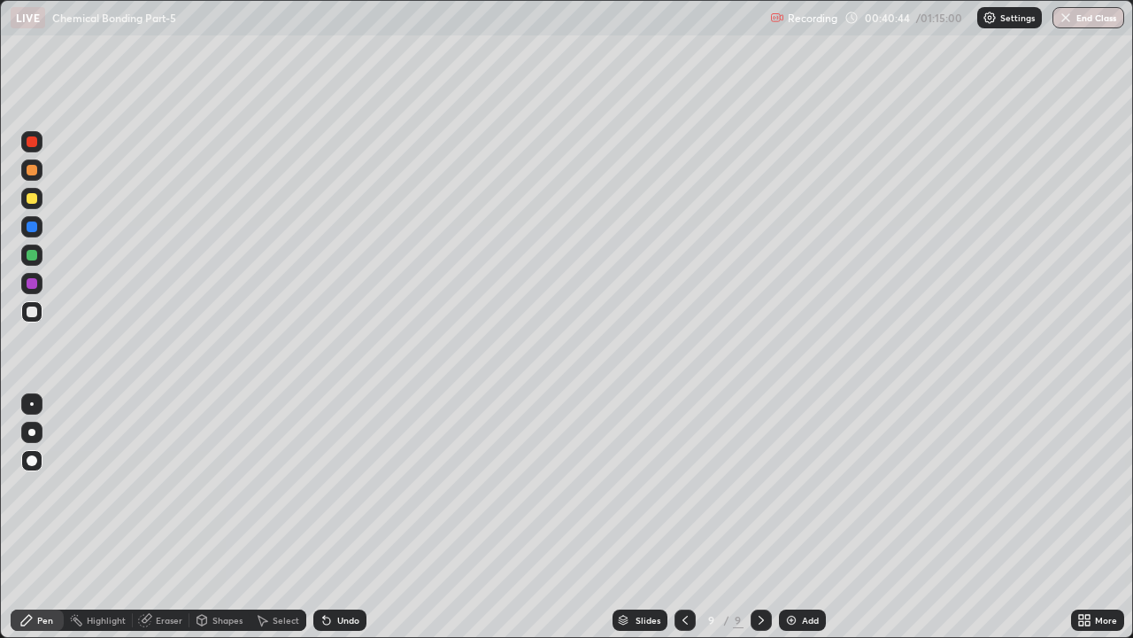
click at [346, 487] on div "Undo" at bounding box center [348, 619] width 22 height 9
click at [354, 487] on div "Undo" at bounding box center [348, 619] width 22 height 9
click at [357, 487] on div "Undo" at bounding box center [348, 619] width 22 height 9
click at [358, 487] on div "Undo" at bounding box center [339, 619] width 53 height 21
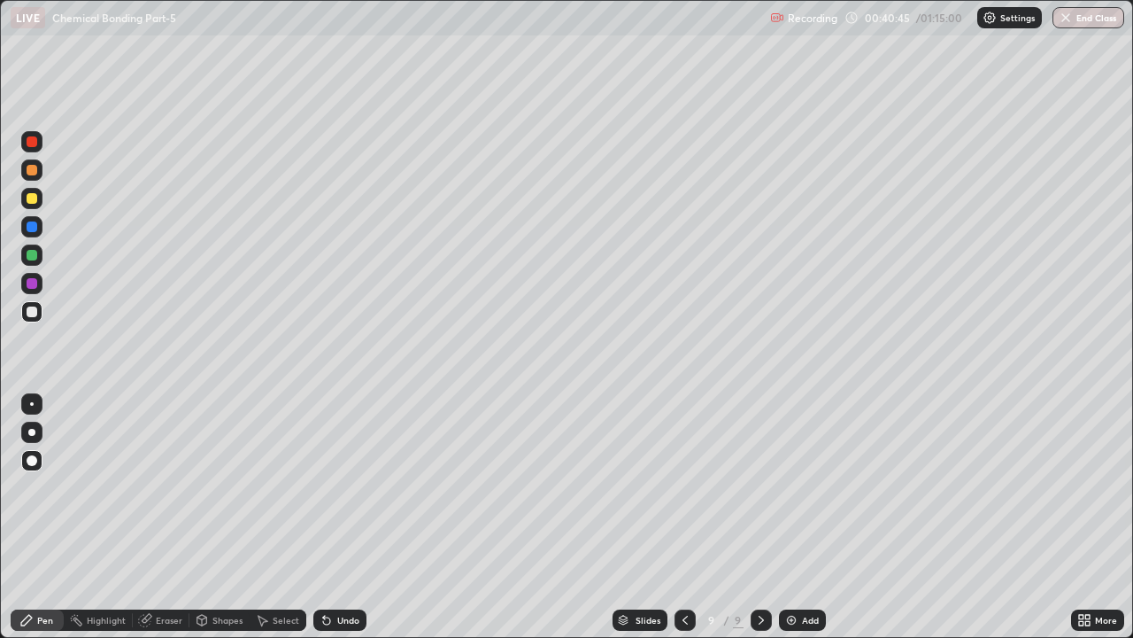
click at [34, 137] on div at bounding box center [32, 141] width 11 height 11
click at [34, 318] on div at bounding box center [31, 311] width 21 height 21
click at [33, 176] on div at bounding box center [31, 169] width 21 height 21
click at [35, 251] on div at bounding box center [32, 255] width 11 height 11
click at [32, 432] on div at bounding box center [31, 432] width 7 height 7
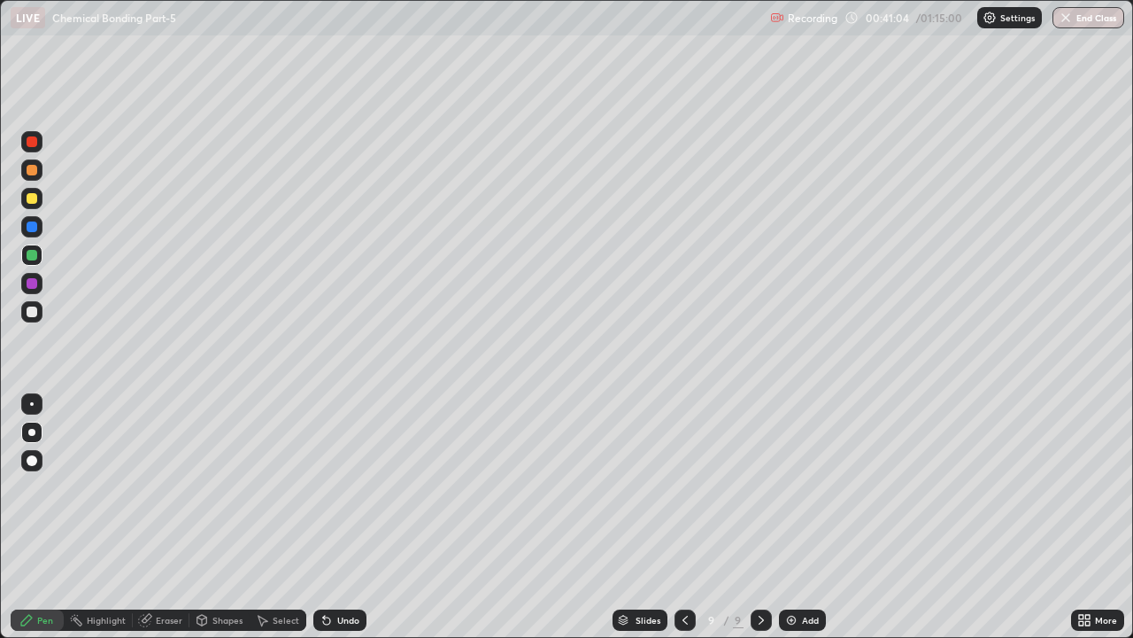
click at [32, 404] on div at bounding box center [32, 404] width 4 height 4
click at [32, 432] on div at bounding box center [31, 432] width 7 height 7
click at [34, 256] on div at bounding box center [32, 255] width 11 height 11
click at [33, 282] on div at bounding box center [32, 283] width 11 height 11
click at [31, 168] on div at bounding box center [32, 170] width 11 height 11
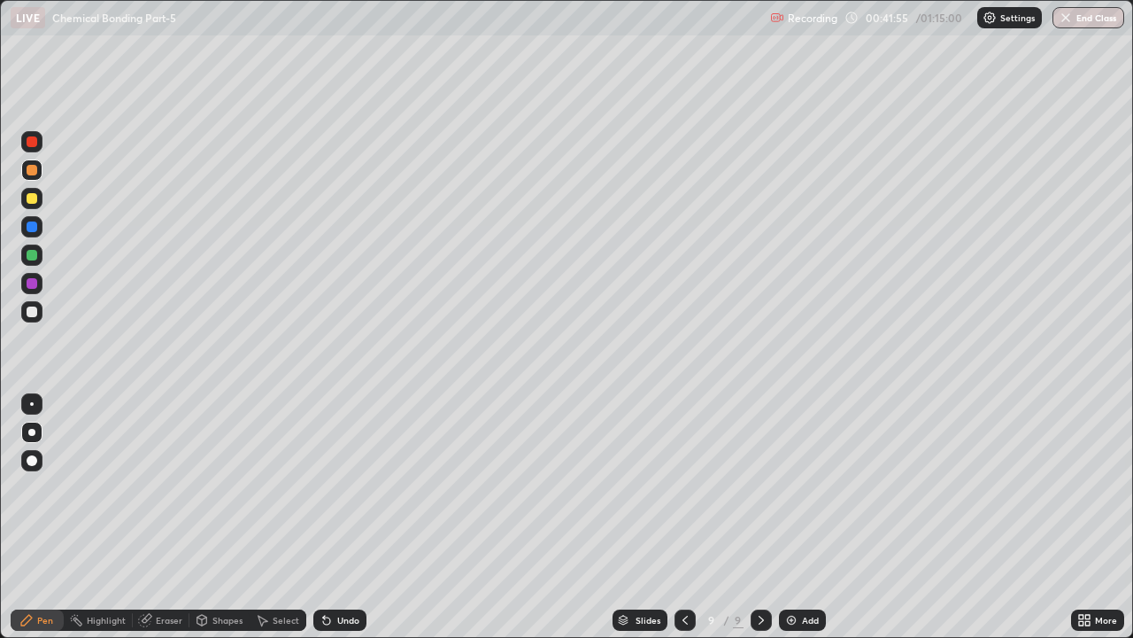
click at [362, 487] on div "Undo" at bounding box center [339, 619] width 53 height 21
click at [361, 487] on div "Undo" at bounding box center [339, 619] width 53 height 21
click at [346, 487] on div "Undo" at bounding box center [339, 619] width 53 height 21
click at [32, 149] on div at bounding box center [31, 141] width 21 height 21
click at [33, 307] on div at bounding box center [32, 311] width 11 height 11
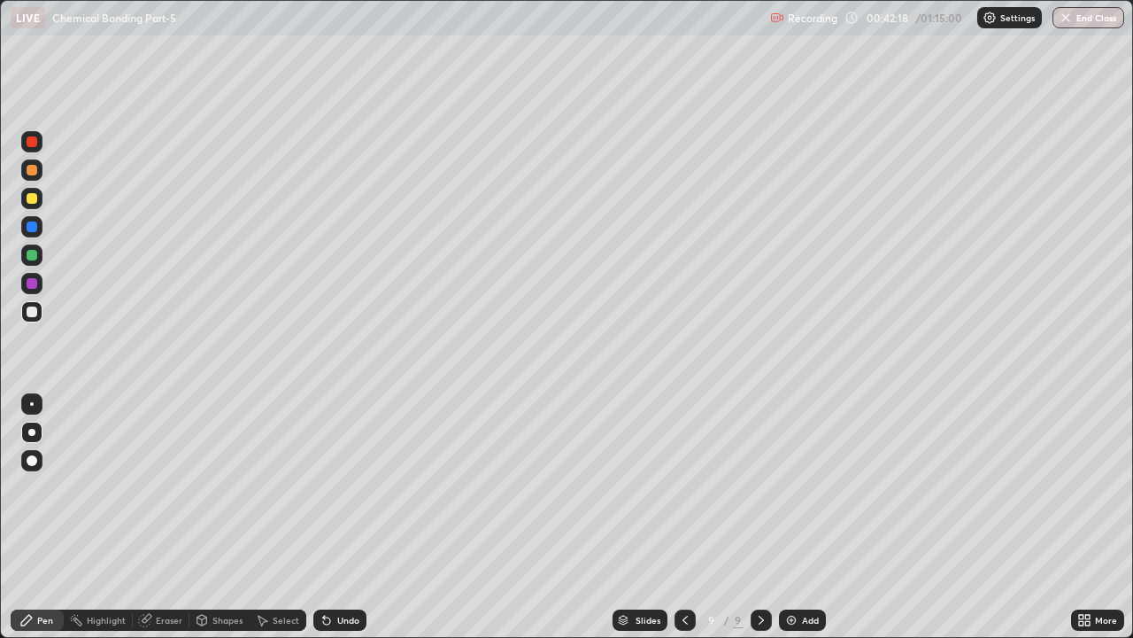
click at [29, 144] on div at bounding box center [32, 141] width 11 height 11
click at [37, 393] on div at bounding box center [31, 403] width 21 height 21
click at [38, 170] on div at bounding box center [31, 169] width 21 height 21
click at [38, 311] on div at bounding box center [31, 311] width 21 height 21
click at [41, 487] on div "Pen" at bounding box center [37, 619] width 53 height 21
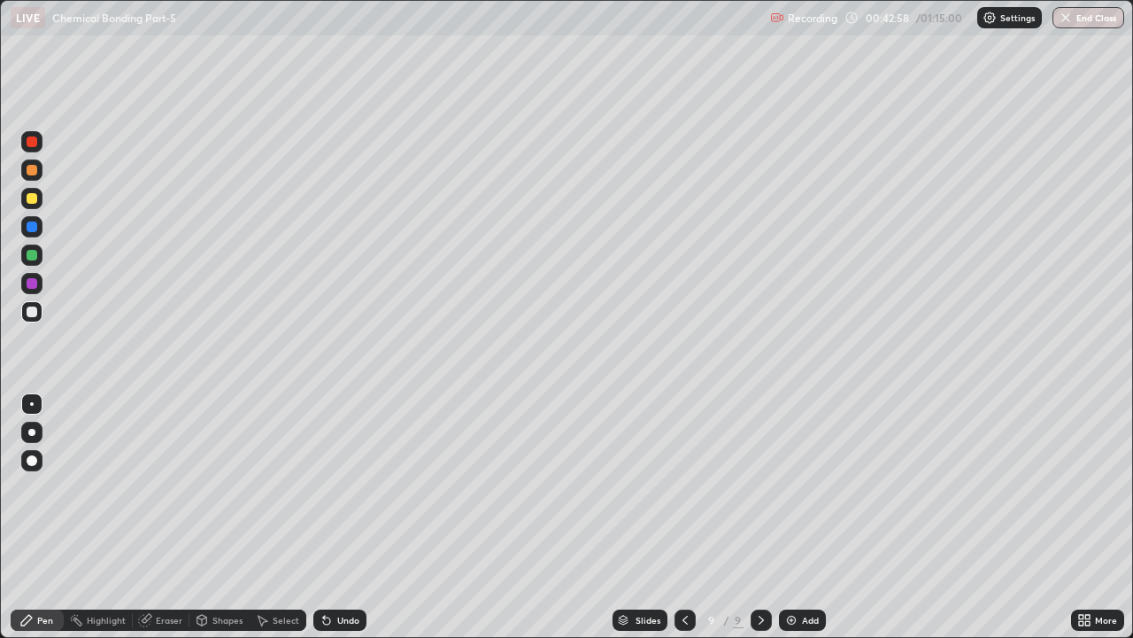
click at [32, 432] on div at bounding box center [31, 432] width 7 height 7
click at [33, 287] on div at bounding box center [32, 283] width 11 height 11
click at [32, 310] on div at bounding box center [32, 311] width 11 height 11
click at [35, 179] on div at bounding box center [31, 169] width 21 height 21
click at [32, 404] on div at bounding box center [32, 404] width 4 height 4
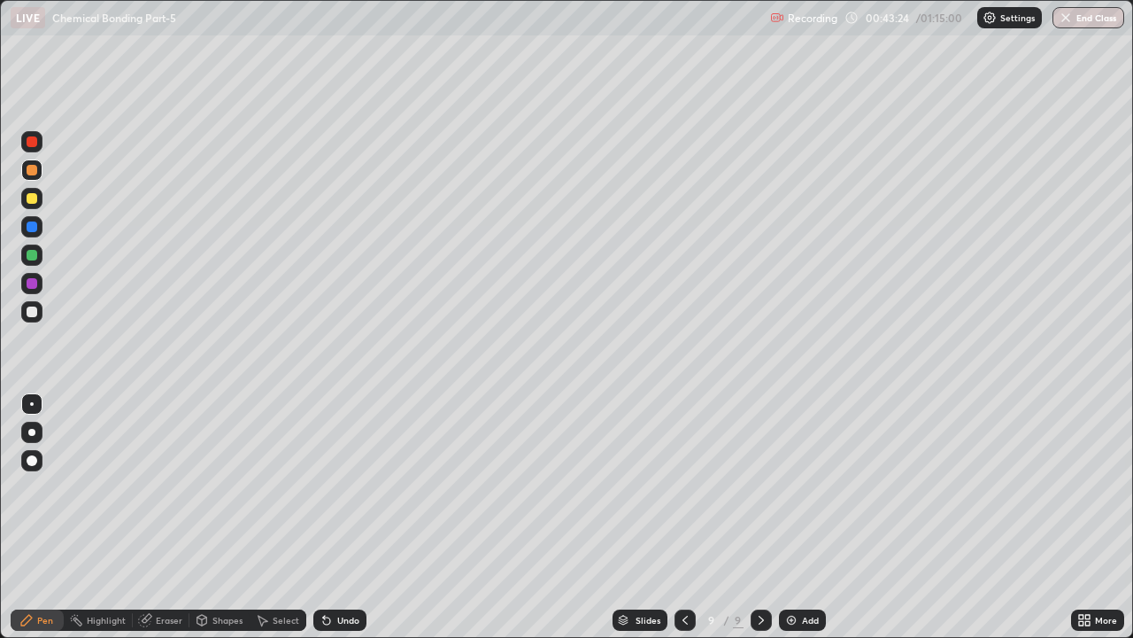
click at [35, 256] on div at bounding box center [32, 255] width 11 height 11
click at [31, 432] on div at bounding box center [31, 432] width 7 height 7
click at [31, 286] on div at bounding box center [32, 283] width 11 height 11
click at [35, 394] on div at bounding box center [31, 403] width 21 height 21
click at [793, 487] on img at bounding box center [792, 620] width 14 height 14
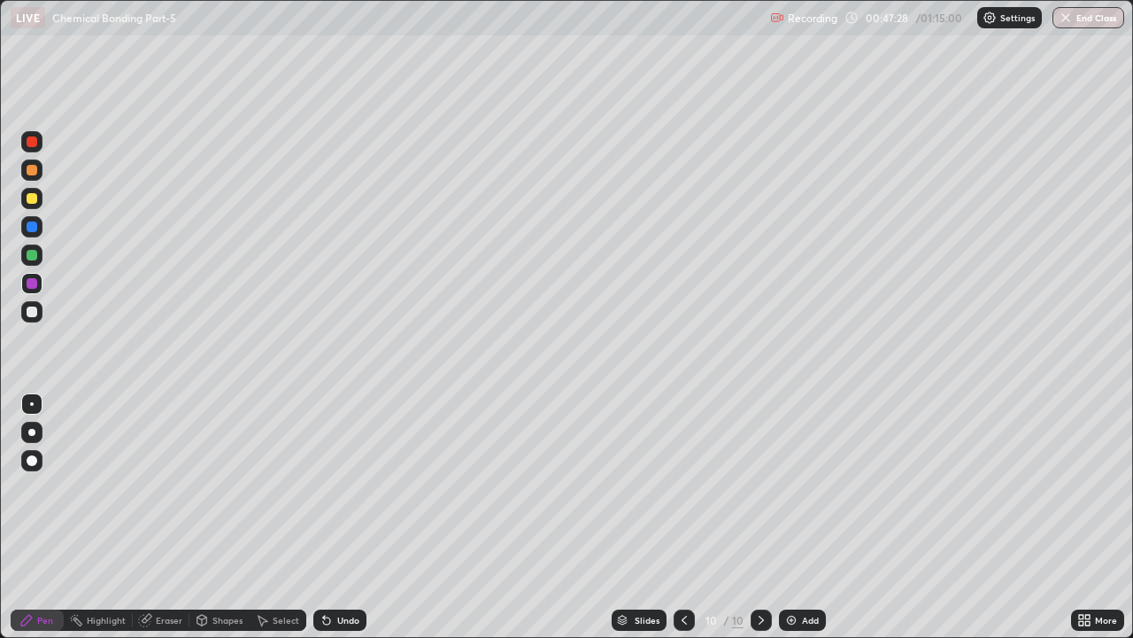
click at [30, 199] on div at bounding box center [32, 198] width 11 height 11
click at [34, 435] on div at bounding box center [31, 432] width 7 height 7
click at [338, 487] on div "Undo" at bounding box center [339, 619] width 53 height 21
click at [348, 487] on div "Undo" at bounding box center [348, 619] width 22 height 9
click at [344, 487] on div "Undo" at bounding box center [348, 619] width 22 height 9
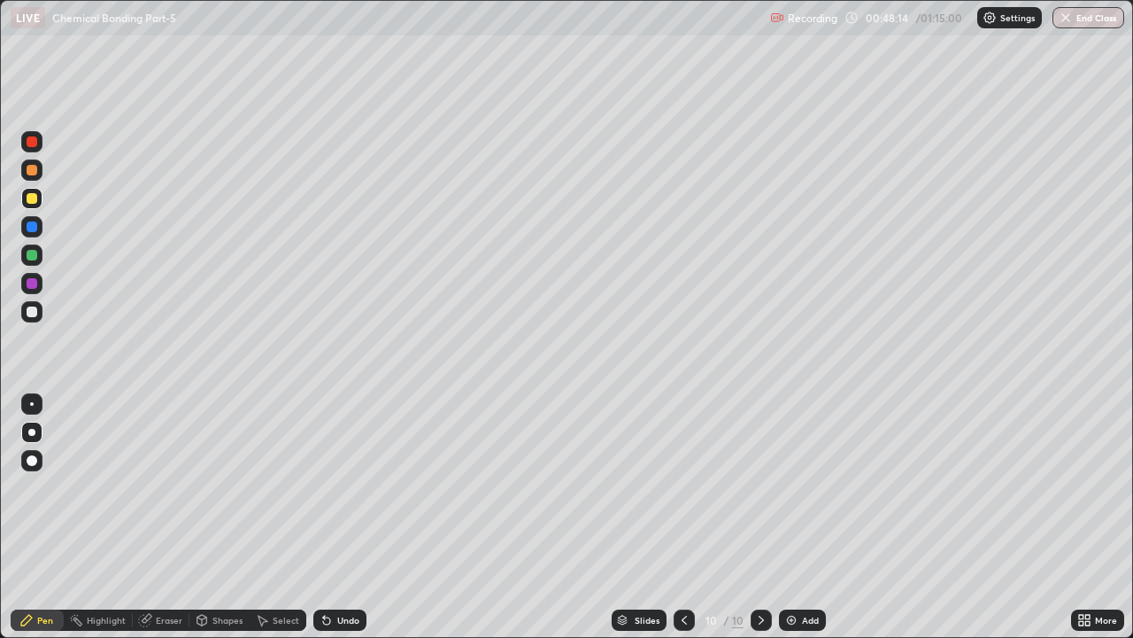
click at [224, 487] on div "Shapes" at bounding box center [228, 619] width 30 height 9
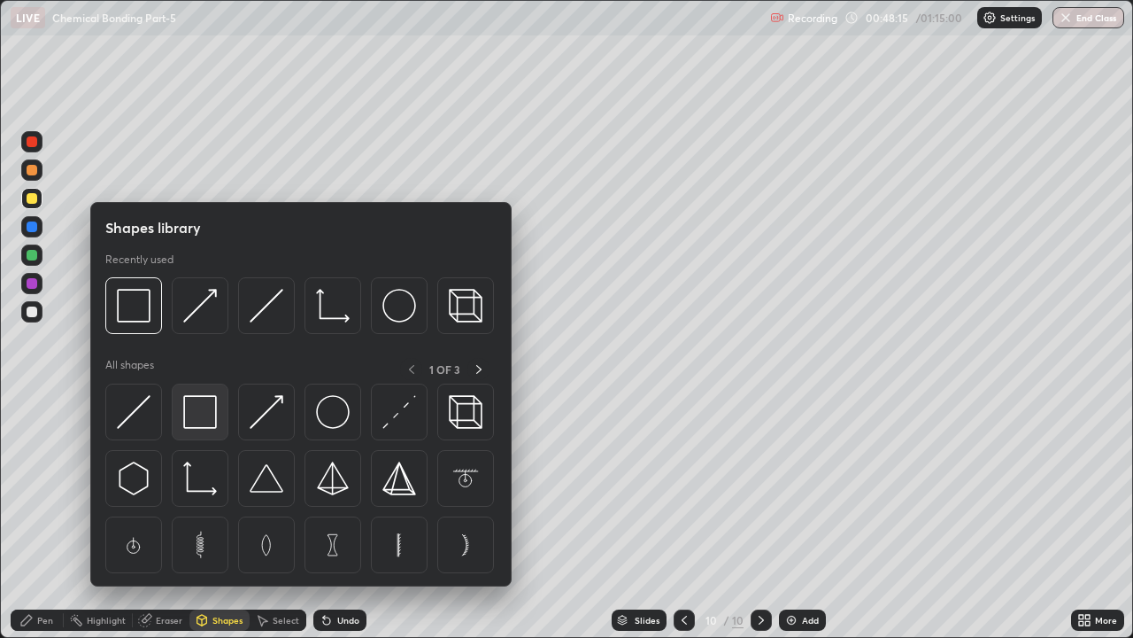
click at [197, 417] on img at bounding box center [200, 412] width 34 height 34
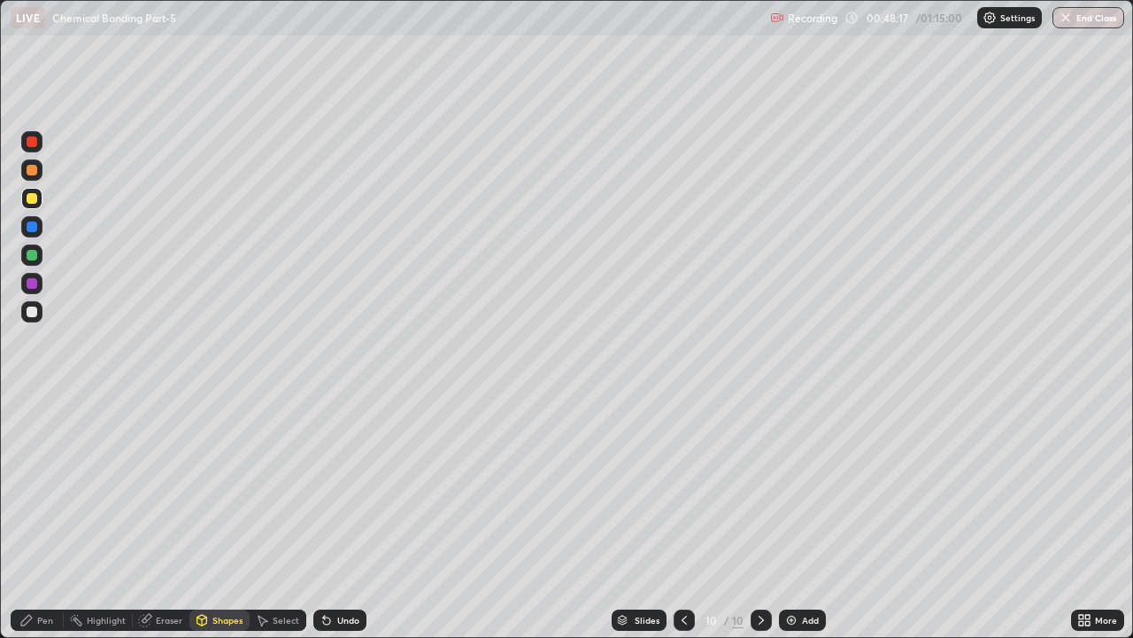
click at [35, 487] on div "Pen" at bounding box center [37, 619] width 53 height 21
click at [802, 487] on div "Add" at bounding box center [810, 619] width 17 height 9
click at [34, 173] on div at bounding box center [32, 170] width 11 height 11
click at [684, 487] on icon at bounding box center [685, 620] width 14 height 14
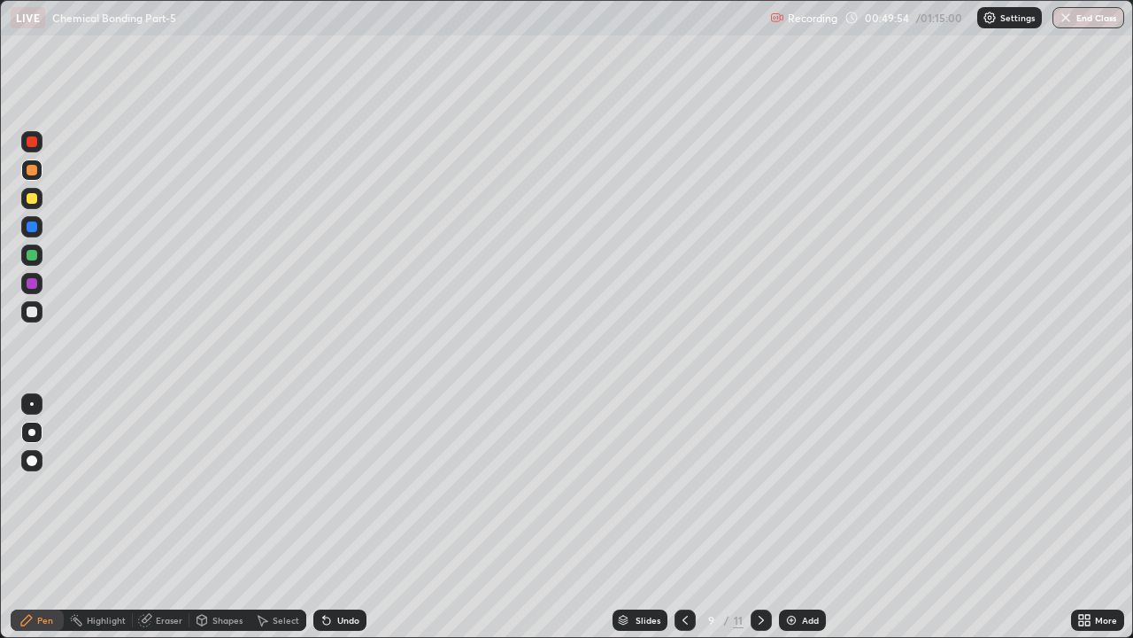
click at [684, 487] on icon at bounding box center [685, 620] width 14 height 14
click at [760, 487] on icon at bounding box center [761, 620] width 14 height 14
click at [29, 226] on div at bounding box center [32, 226] width 11 height 11
click at [760, 487] on icon at bounding box center [761, 620] width 14 height 14
click at [768, 487] on div at bounding box center [761, 619] width 21 height 21
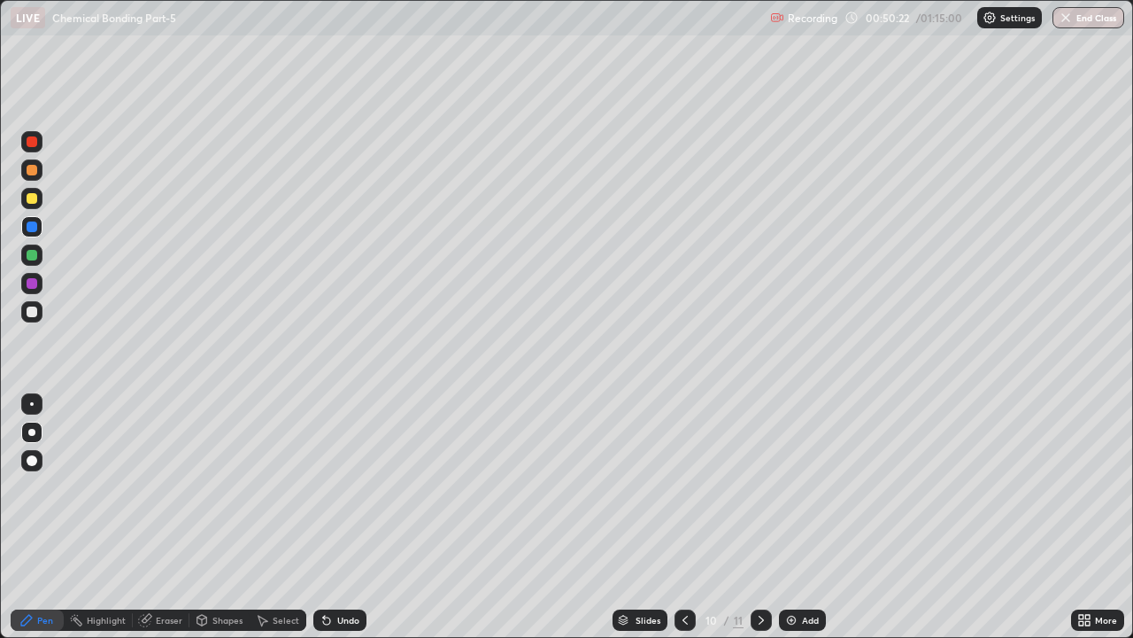
click at [760, 487] on icon at bounding box center [761, 620] width 14 height 14
click at [767, 487] on div at bounding box center [761, 619] width 21 height 21
click at [356, 487] on div "Undo" at bounding box center [339, 619] width 53 height 21
click at [355, 487] on div "Undo" at bounding box center [339, 619] width 53 height 21
click at [354, 487] on div "Undo" at bounding box center [339, 619] width 53 height 21
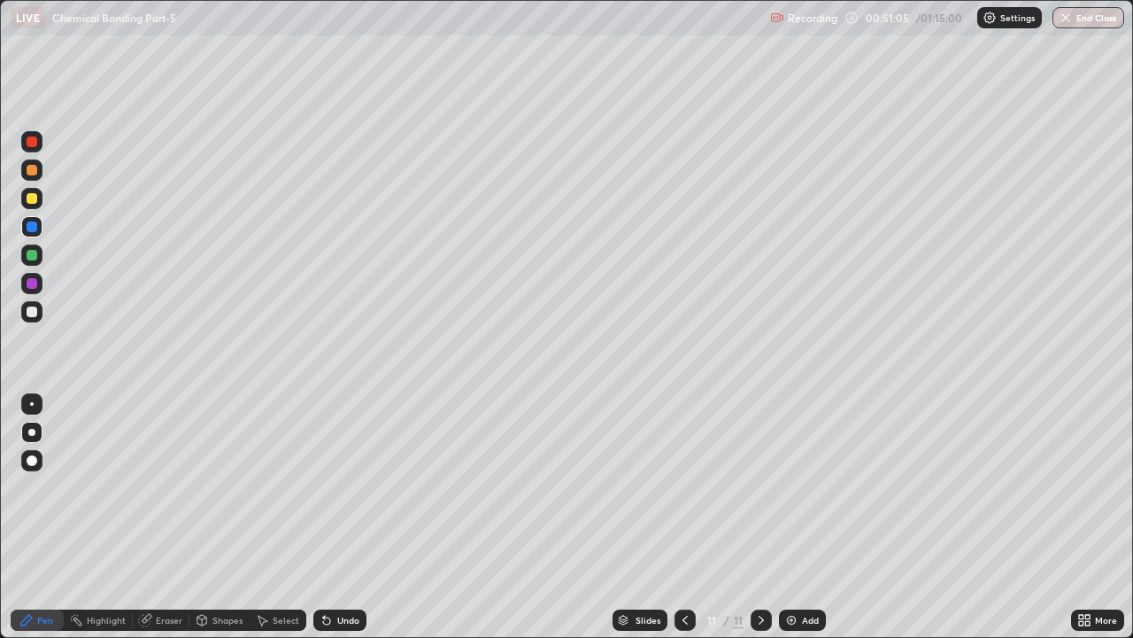
click at [352, 487] on div "Undo" at bounding box center [339, 619] width 53 height 21
click at [33, 201] on div at bounding box center [32, 198] width 11 height 11
click at [343, 487] on div "Undo" at bounding box center [348, 619] width 22 height 9
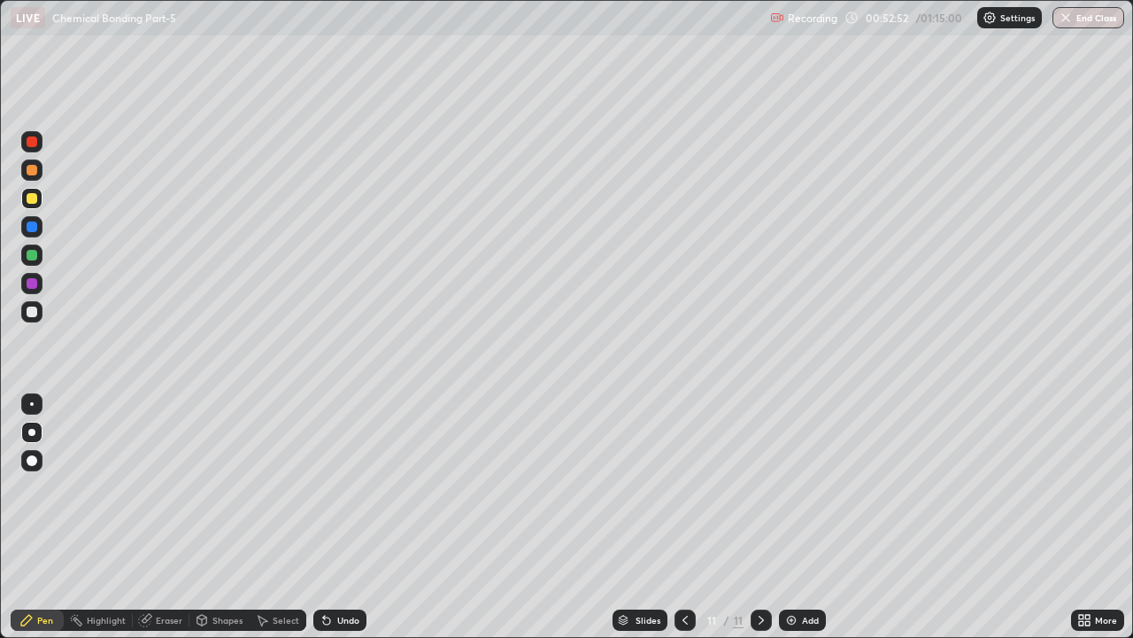
click at [345, 487] on div "Undo" at bounding box center [348, 619] width 22 height 9
click at [352, 487] on div "Undo" at bounding box center [348, 619] width 22 height 9
click at [800, 487] on div "Add" at bounding box center [802, 619] width 47 height 21
click at [35, 179] on div at bounding box center [31, 169] width 21 height 21
click at [28, 197] on div at bounding box center [32, 198] width 11 height 11
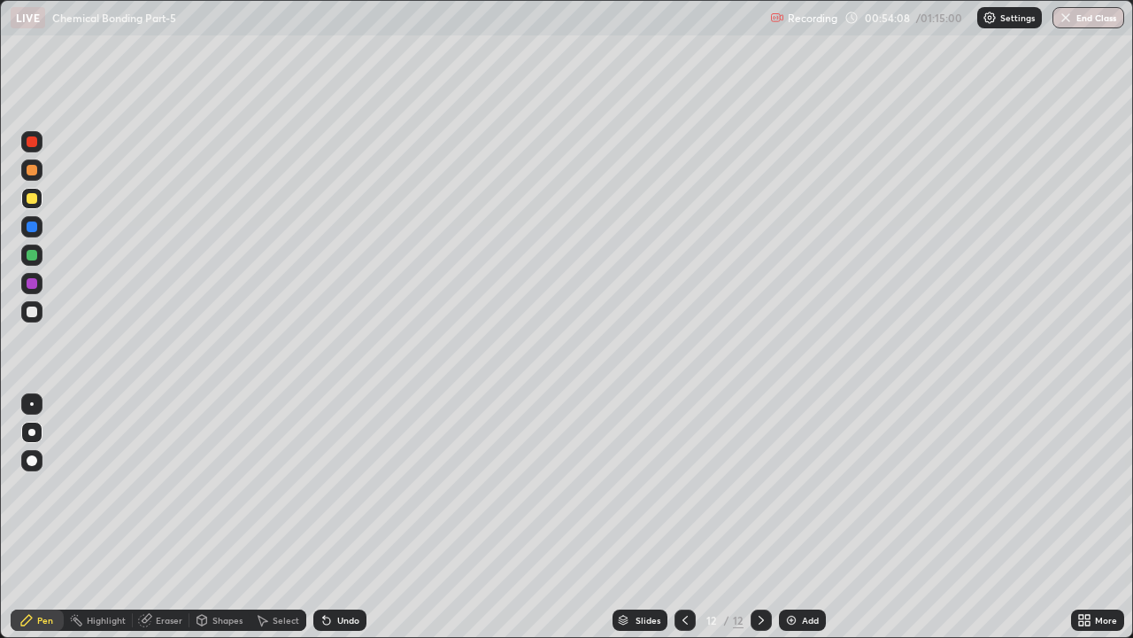
click at [29, 218] on div at bounding box center [31, 226] width 21 height 21
click at [332, 487] on div "Undo" at bounding box center [339, 619] width 53 height 21
click at [29, 171] on div at bounding box center [32, 170] width 11 height 11
click at [33, 144] on div at bounding box center [32, 141] width 11 height 11
click at [358, 487] on div "Undo" at bounding box center [339, 619] width 53 height 21
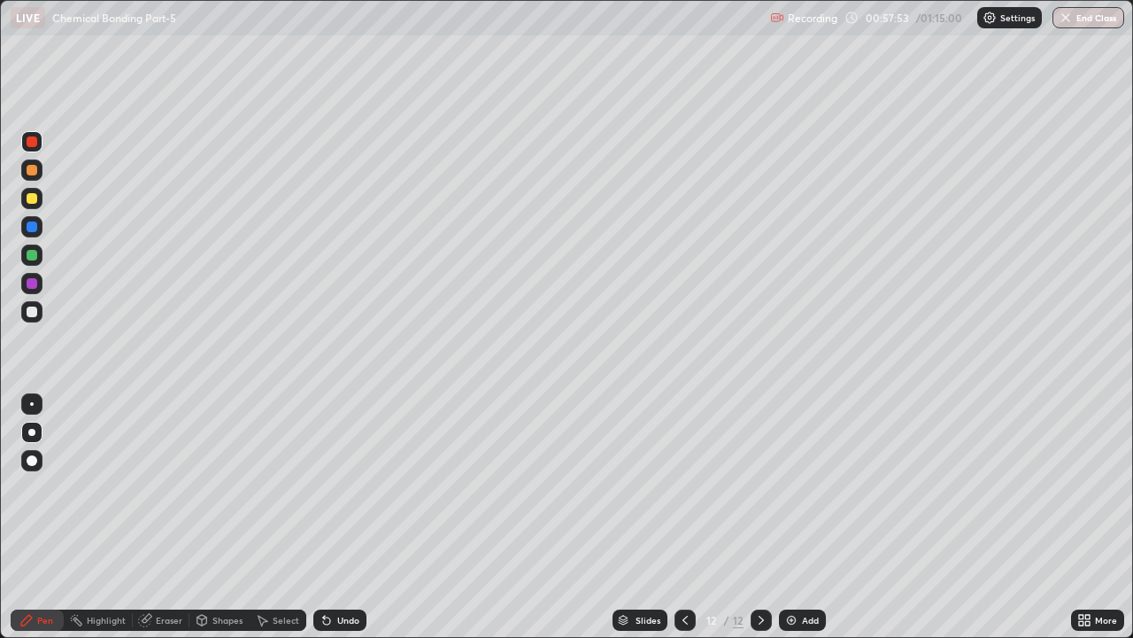
click at [358, 487] on div "Undo" at bounding box center [339, 619] width 53 height 21
click at [167, 487] on div "Eraser" at bounding box center [161, 619] width 57 height 21
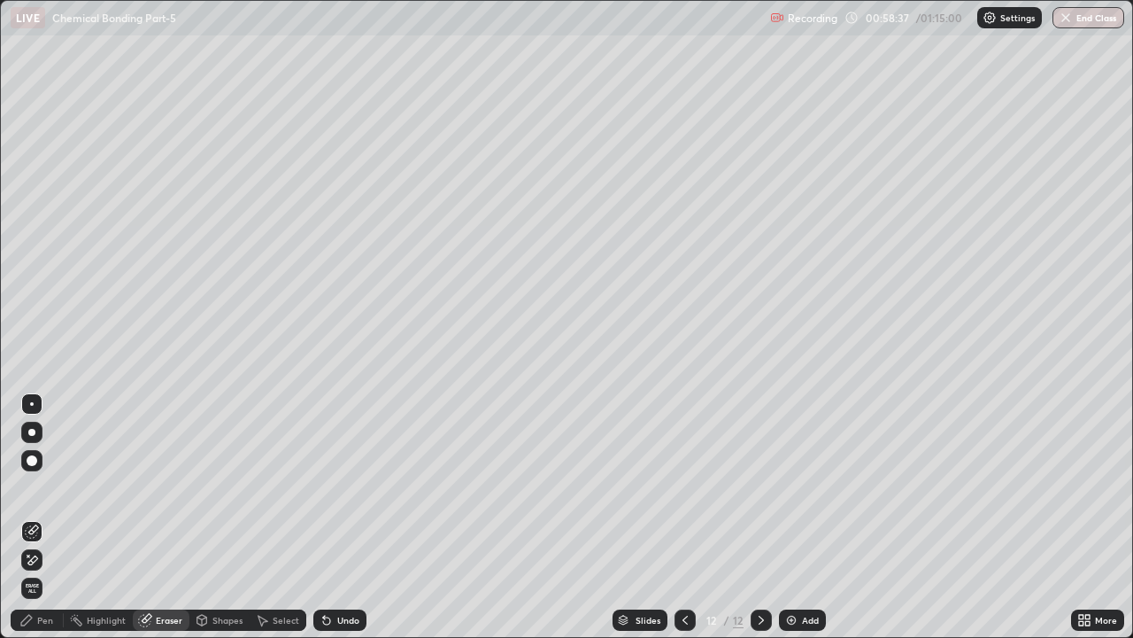
click at [28, 487] on icon at bounding box center [28, 555] width 2 height 2
click at [54, 487] on div "Pen" at bounding box center [37, 619] width 53 height 21
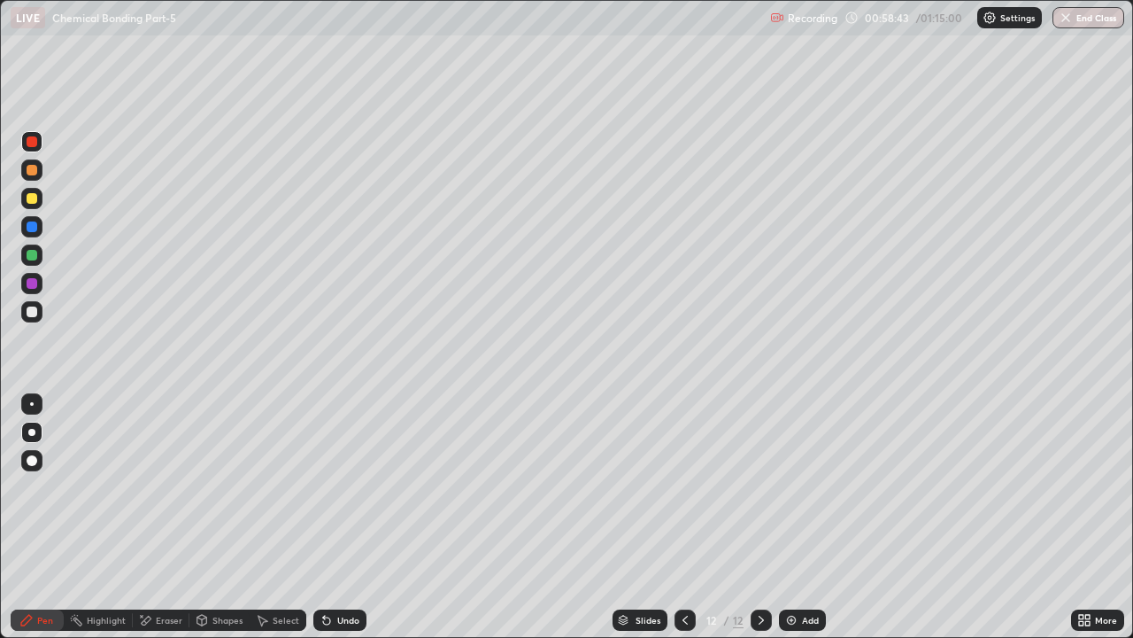
click at [35, 311] on div at bounding box center [32, 311] width 11 height 11
click at [691, 487] on div at bounding box center [685, 619] width 21 height 21
click at [684, 487] on icon at bounding box center [685, 620] width 14 height 14
click at [682, 487] on icon at bounding box center [685, 620] width 14 height 14
click at [757, 487] on icon at bounding box center [761, 620] width 14 height 14
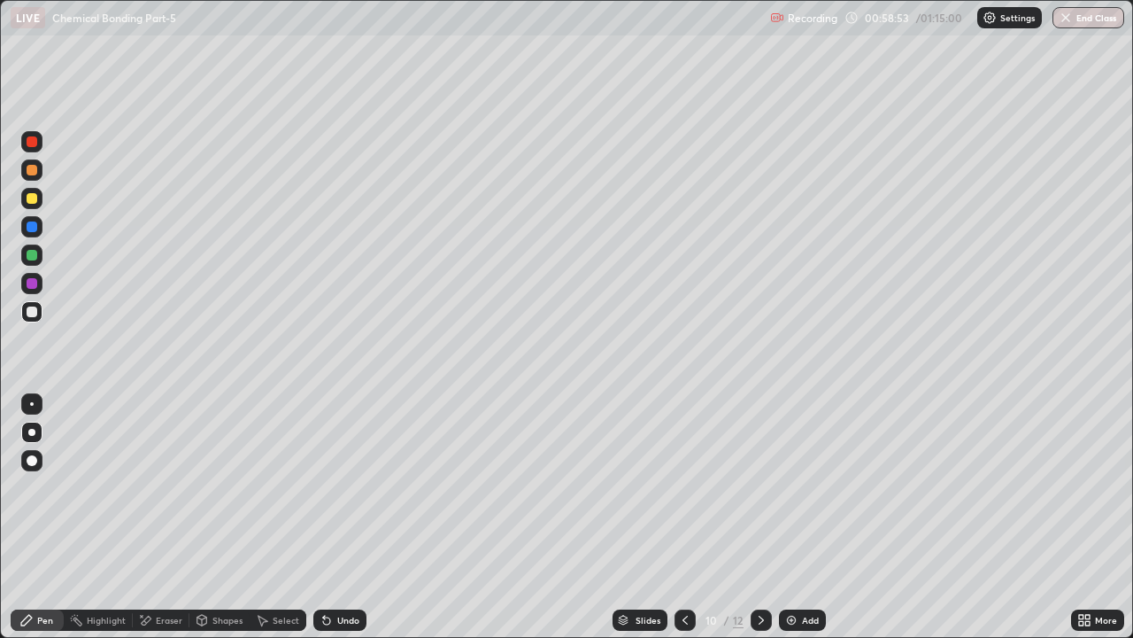
click at [758, 487] on icon at bounding box center [761, 620] width 14 height 14
click at [760, 487] on icon at bounding box center [761, 620] width 14 height 14
click at [762, 487] on icon at bounding box center [761, 620] width 14 height 14
click at [352, 487] on div "Undo" at bounding box center [339, 619] width 53 height 21
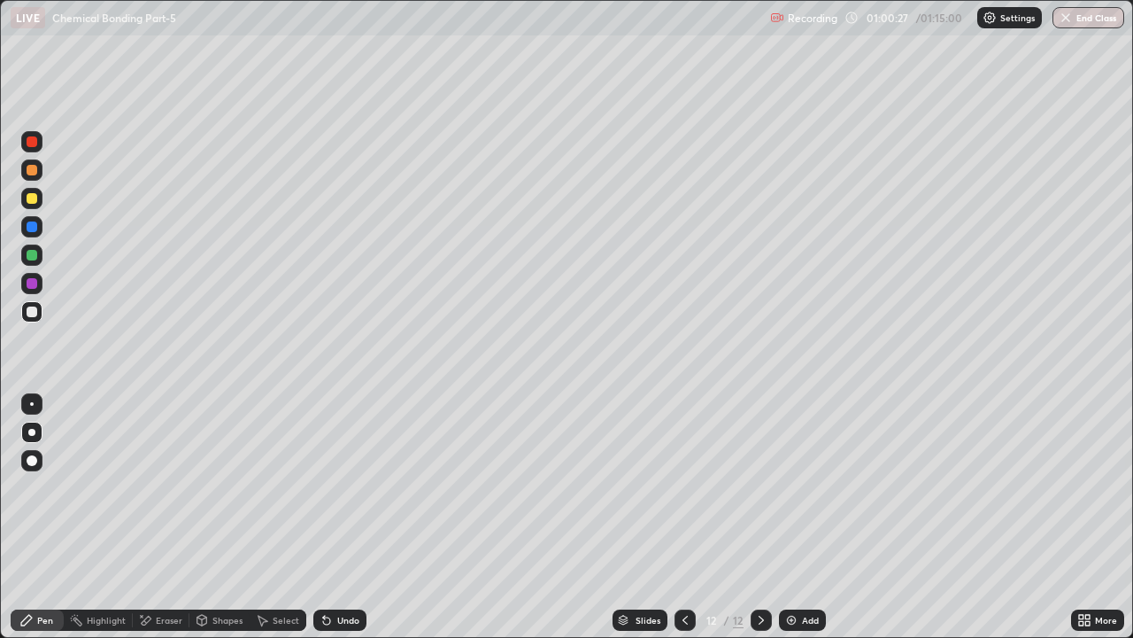
click at [802, 487] on div "Add" at bounding box center [802, 619] width 47 height 21
click at [27, 208] on div at bounding box center [31, 198] width 21 height 21
click at [35, 173] on div at bounding box center [32, 170] width 11 height 11
click at [340, 487] on div "Undo" at bounding box center [339, 619] width 53 height 21
click at [31, 197] on div at bounding box center [32, 198] width 11 height 11
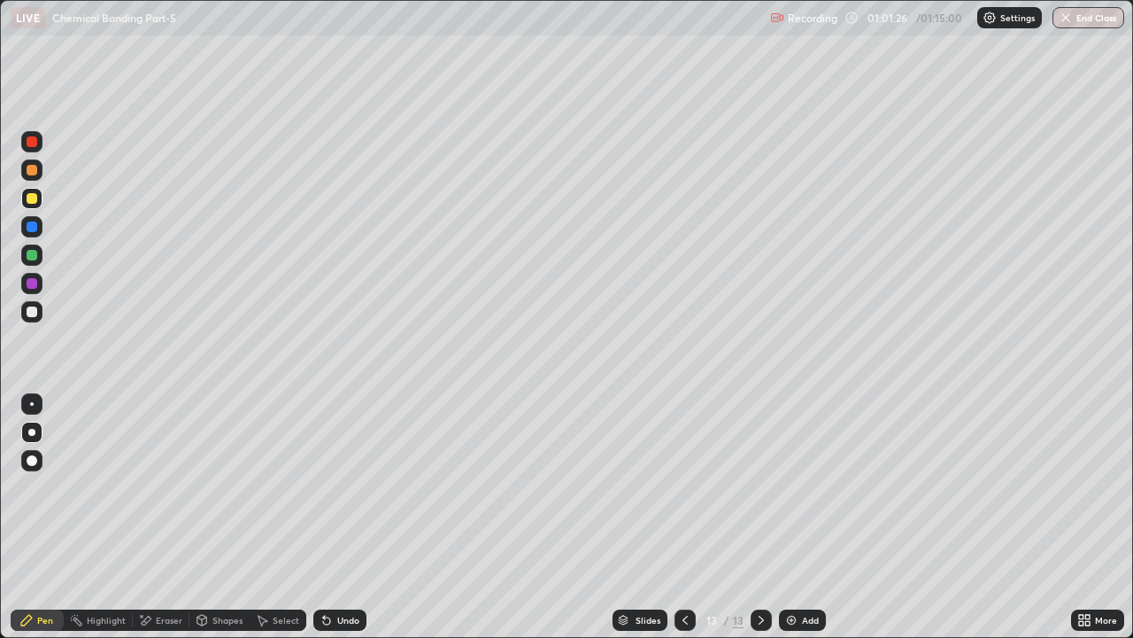
click at [27, 169] on div at bounding box center [32, 170] width 11 height 11
click at [30, 308] on div at bounding box center [32, 311] width 11 height 11
click at [341, 487] on div "Undo" at bounding box center [348, 619] width 22 height 9
click at [807, 487] on div "Add" at bounding box center [810, 619] width 17 height 9
click at [345, 487] on div "Undo" at bounding box center [348, 619] width 22 height 9
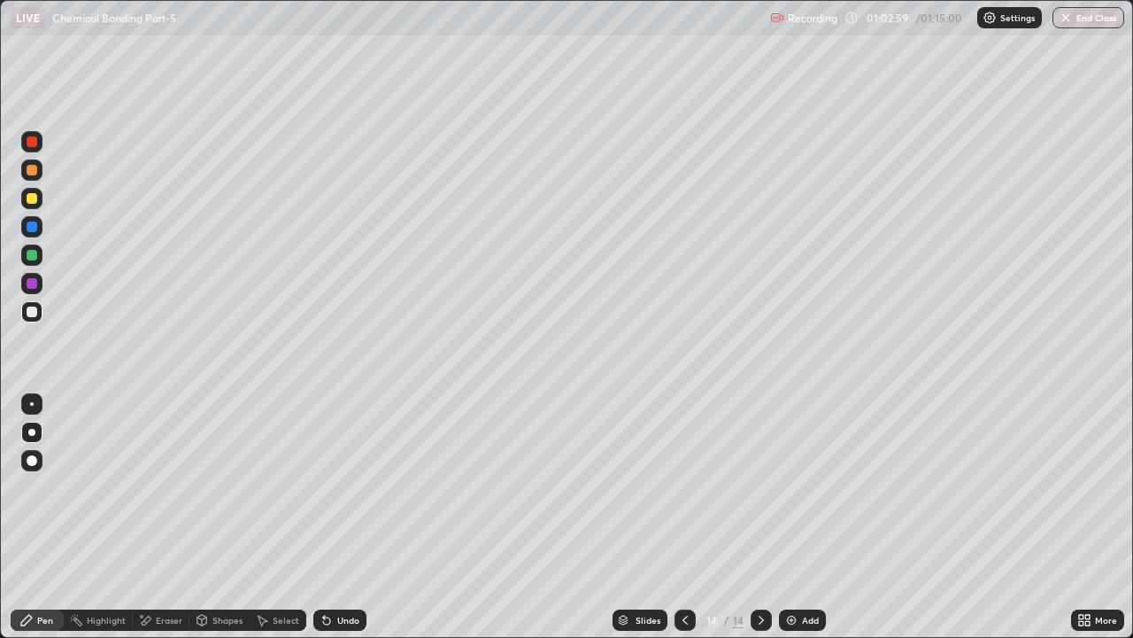
click at [352, 487] on div "Undo" at bounding box center [348, 619] width 22 height 9
click at [34, 222] on div at bounding box center [32, 226] width 11 height 11
click at [684, 487] on icon at bounding box center [685, 620] width 14 height 14
click at [767, 487] on icon at bounding box center [761, 620] width 14 height 14
click at [767, 487] on div at bounding box center [761, 619] width 21 height 21
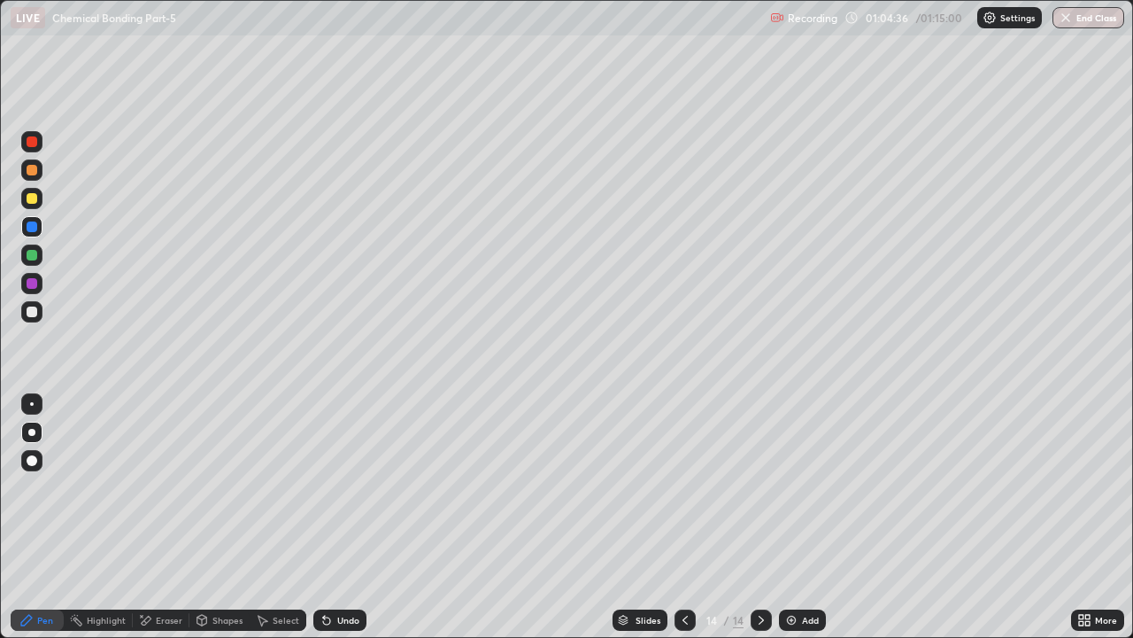
click at [337, 487] on div "Undo" at bounding box center [348, 619] width 22 height 9
click at [344, 487] on div "Undo" at bounding box center [339, 619] width 53 height 21
click at [350, 487] on div "Undo" at bounding box center [339, 619] width 53 height 21
click at [352, 487] on div "Undo" at bounding box center [348, 619] width 22 height 9
click at [354, 487] on div "Undo" at bounding box center [348, 619] width 22 height 9
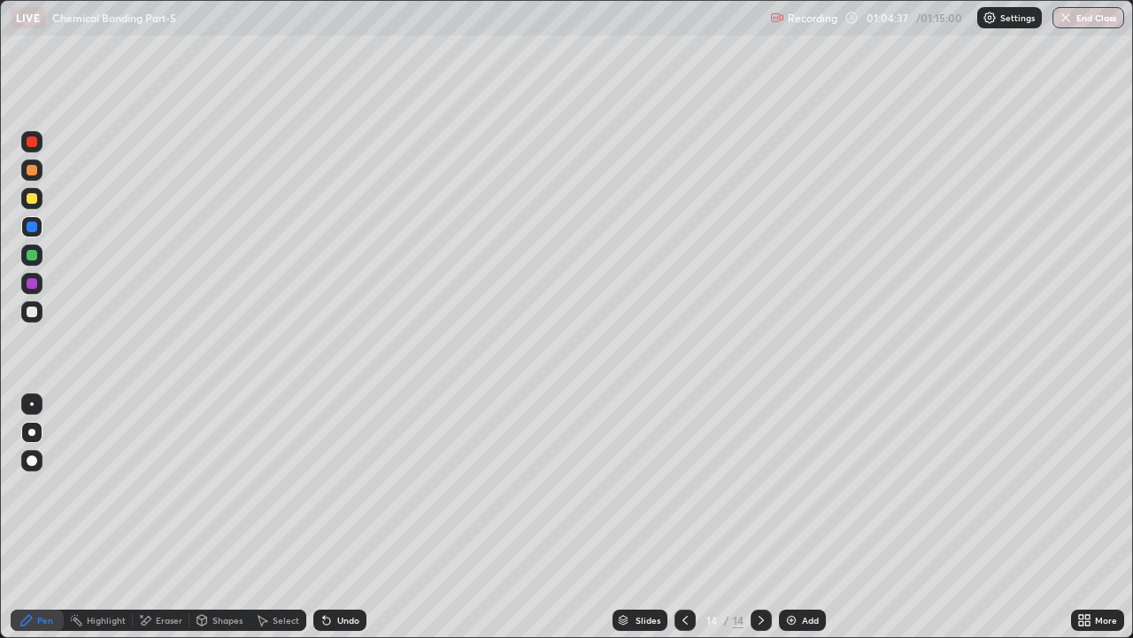
click at [350, 487] on div "Undo" at bounding box center [339, 619] width 53 height 21
click at [35, 319] on div at bounding box center [31, 311] width 21 height 21
click at [352, 487] on div "Undo" at bounding box center [348, 619] width 22 height 9
click at [351, 487] on div "Undo" at bounding box center [348, 619] width 22 height 9
click at [352, 487] on div "Undo" at bounding box center [348, 619] width 22 height 9
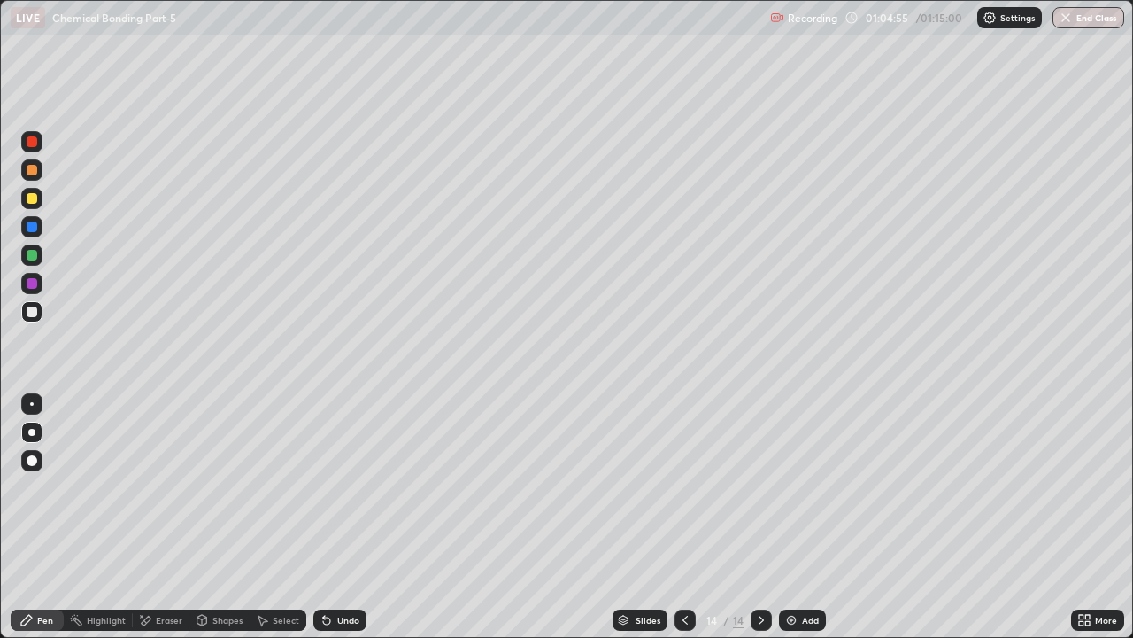
click at [39, 170] on div at bounding box center [31, 169] width 21 height 21
click at [35, 311] on div at bounding box center [32, 311] width 11 height 11
click at [35, 282] on div at bounding box center [32, 283] width 11 height 11
click at [352, 487] on div "Undo" at bounding box center [339, 619] width 53 height 21
click at [352, 487] on div "Undo" at bounding box center [348, 619] width 22 height 9
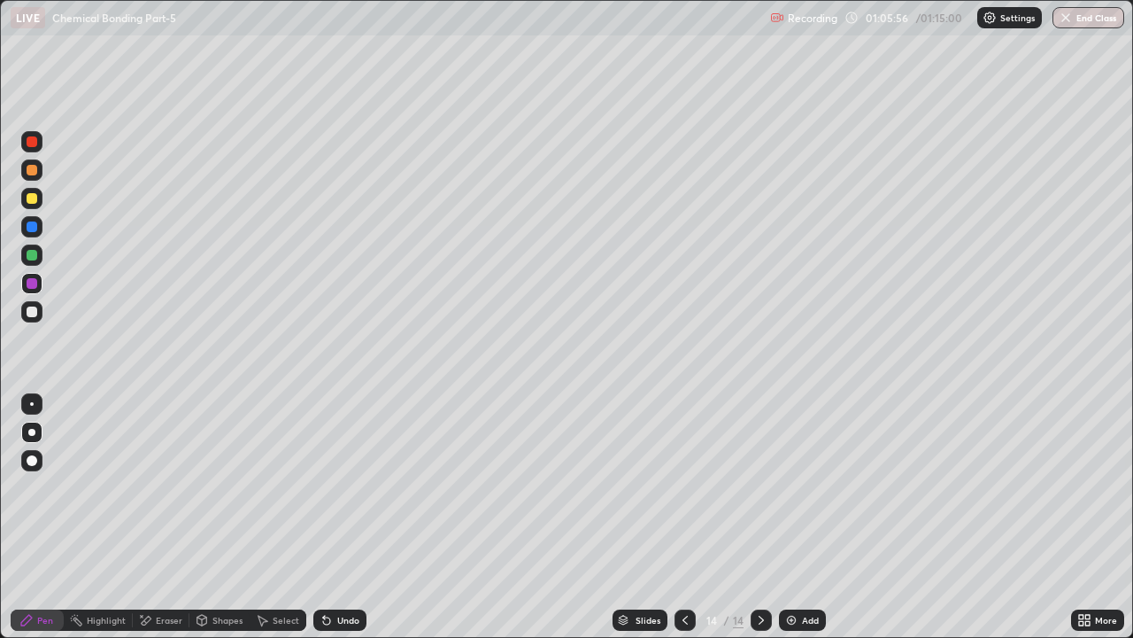
click at [807, 487] on div "Add" at bounding box center [810, 619] width 17 height 9
click at [343, 487] on div "Undo" at bounding box center [348, 619] width 22 height 9
click at [346, 487] on div "Undo" at bounding box center [339, 619] width 53 height 21
click at [760, 487] on icon at bounding box center [761, 620] width 14 height 14
click at [795, 487] on img at bounding box center [792, 620] width 14 height 14
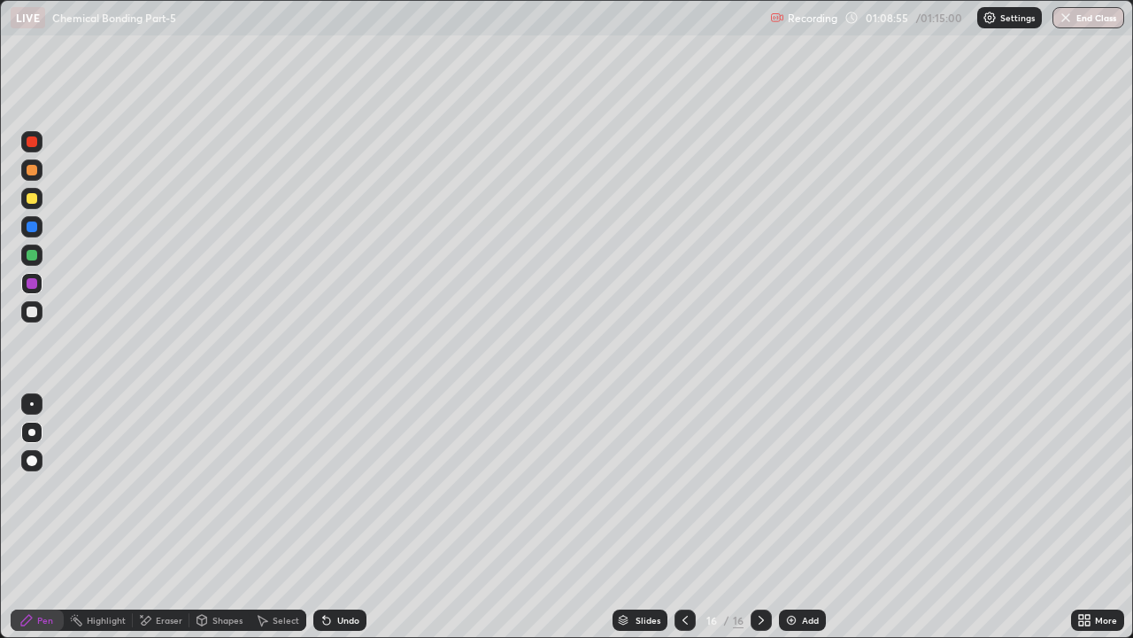
click at [34, 256] on div at bounding box center [32, 255] width 11 height 11
click at [352, 487] on div "Undo" at bounding box center [339, 619] width 53 height 21
click at [351, 487] on div "Undo" at bounding box center [339, 619] width 53 height 21
click at [151, 487] on div "Eraser" at bounding box center [161, 619] width 57 height 21
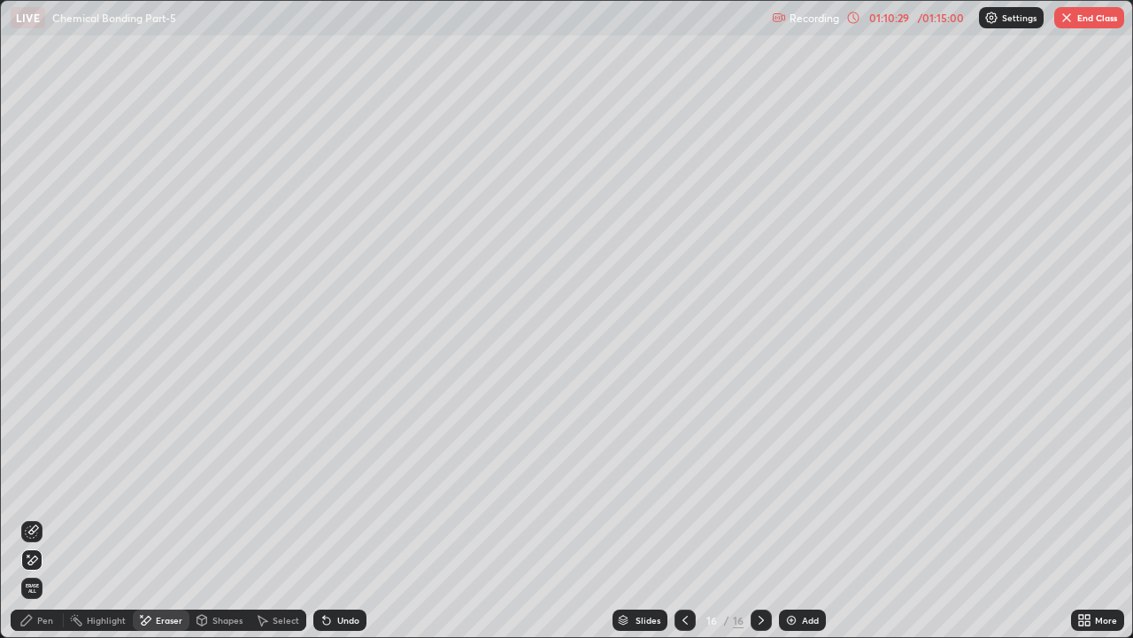
click at [27, 487] on div at bounding box center [31, 531] width 21 height 21
click at [46, 487] on div "Pen" at bounding box center [45, 619] width 16 height 9
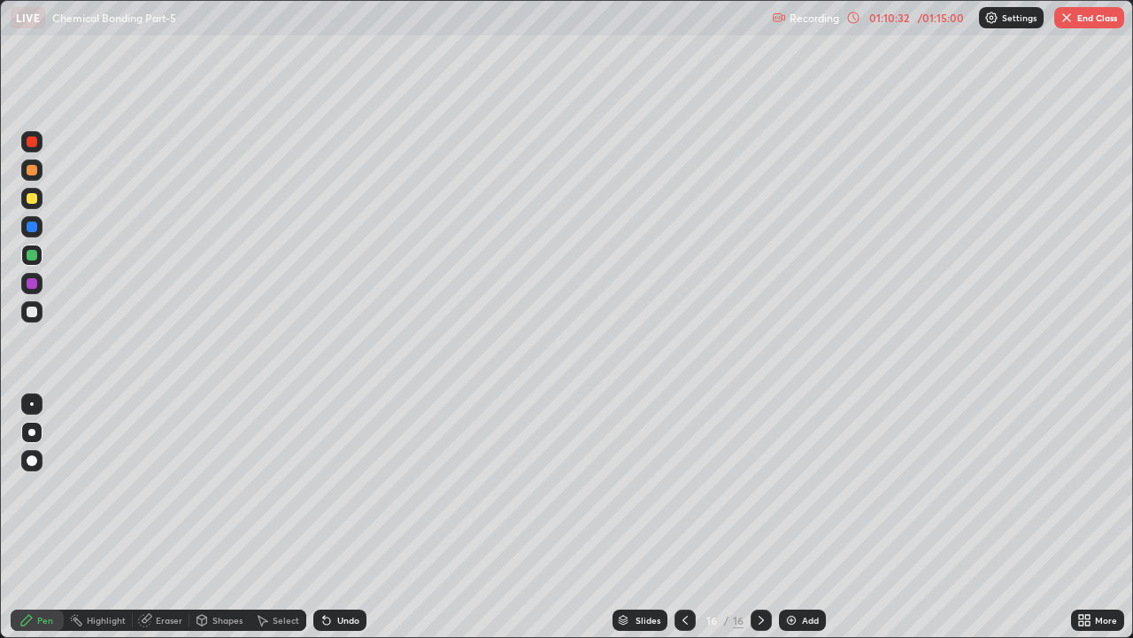
click at [33, 314] on div at bounding box center [32, 311] width 11 height 11
click at [32, 168] on div at bounding box center [32, 170] width 11 height 11
click at [35, 312] on div at bounding box center [32, 311] width 11 height 11
click at [32, 198] on div at bounding box center [32, 198] width 11 height 11
click at [685, 487] on icon at bounding box center [685, 620] width 14 height 14
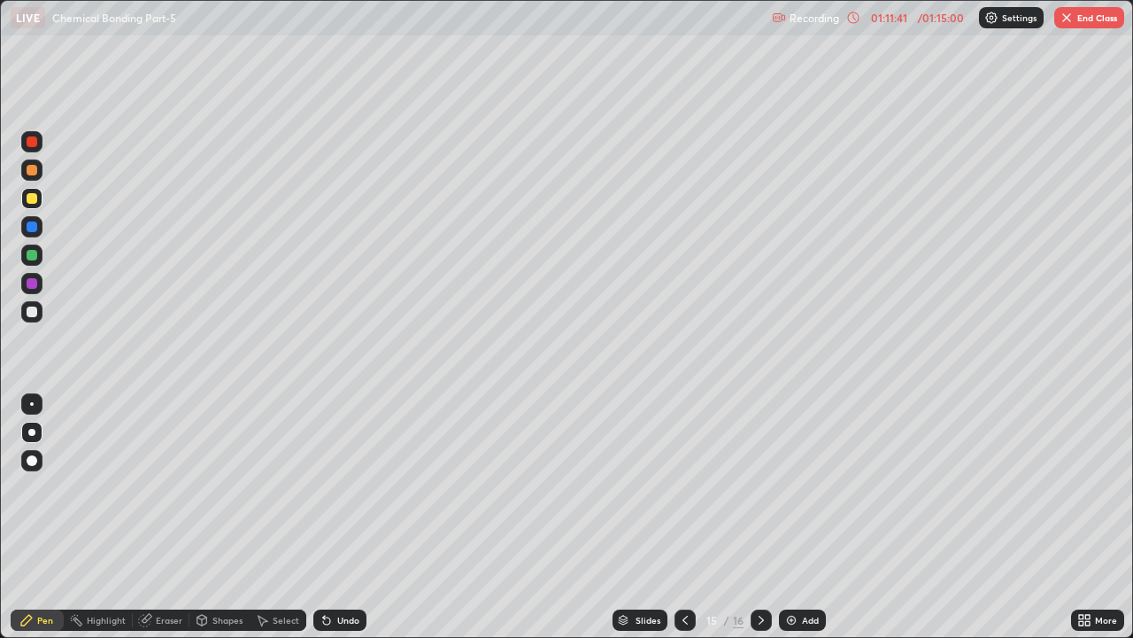
click at [682, 487] on icon at bounding box center [685, 620] width 14 height 14
click at [687, 487] on icon at bounding box center [685, 620] width 14 height 14
click at [691, 487] on div at bounding box center [685, 619] width 21 height 35
click at [685, 487] on icon at bounding box center [685, 619] width 5 height 9
click at [685, 487] on div at bounding box center [685, 619] width 21 height 21
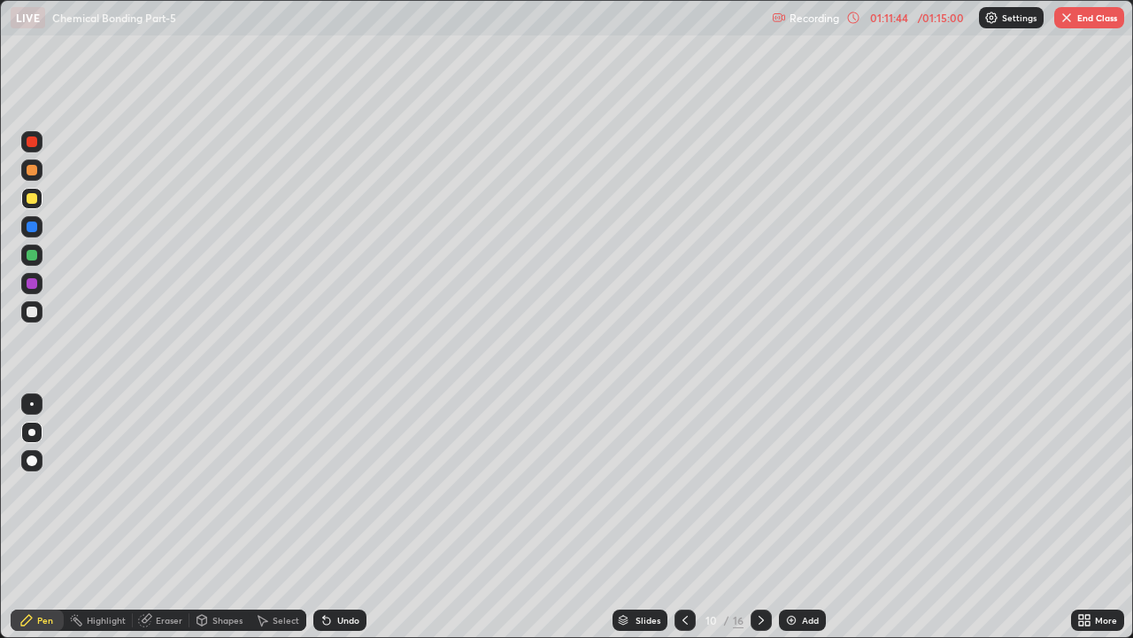
click at [685, 487] on icon at bounding box center [685, 620] width 14 height 14
click at [760, 487] on icon at bounding box center [761, 620] width 14 height 14
click at [758, 487] on icon at bounding box center [761, 620] width 14 height 14
click at [759, 487] on icon at bounding box center [761, 620] width 14 height 14
click at [759, 487] on icon at bounding box center [761, 619] width 5 height 9
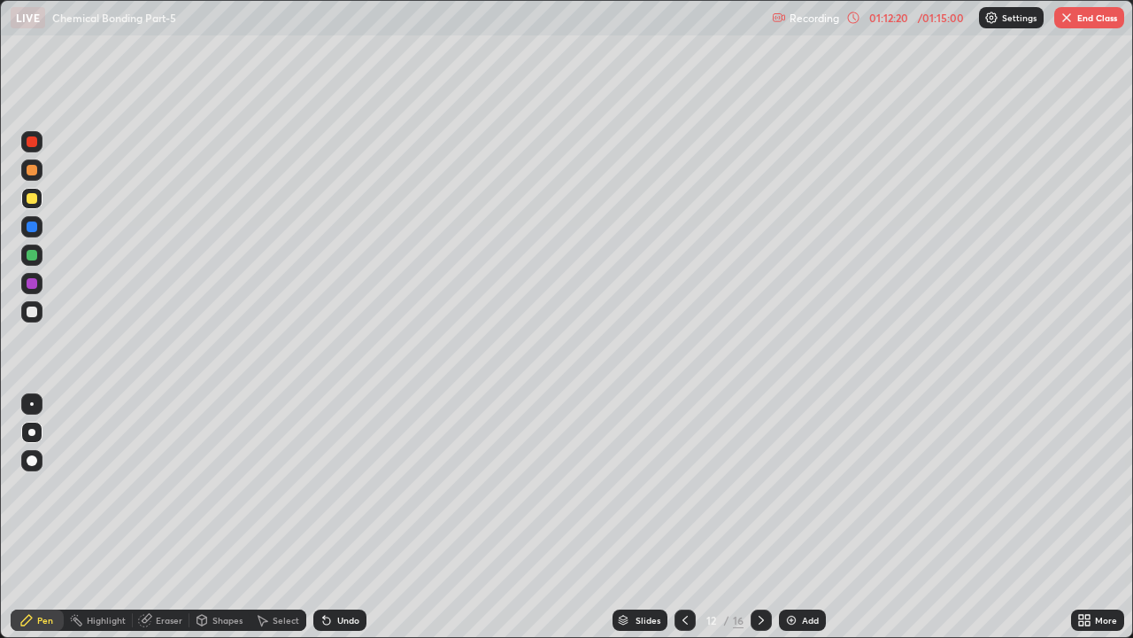
click at [757, 487] on icon at bounding box center [761, 620] width 14 height 14
click at [761, 487] on icon at bounding box center [761, 620] width 14 height 14
click at [761, 487] on icon at bounding box center [761, 619] width 5 height 9
click at [760, 487] on icon at bounding box center [761, 620] width 14 height 14
click at [216, 487] on div "Shapes" at bounding box center [220, 619] width 60 height 21
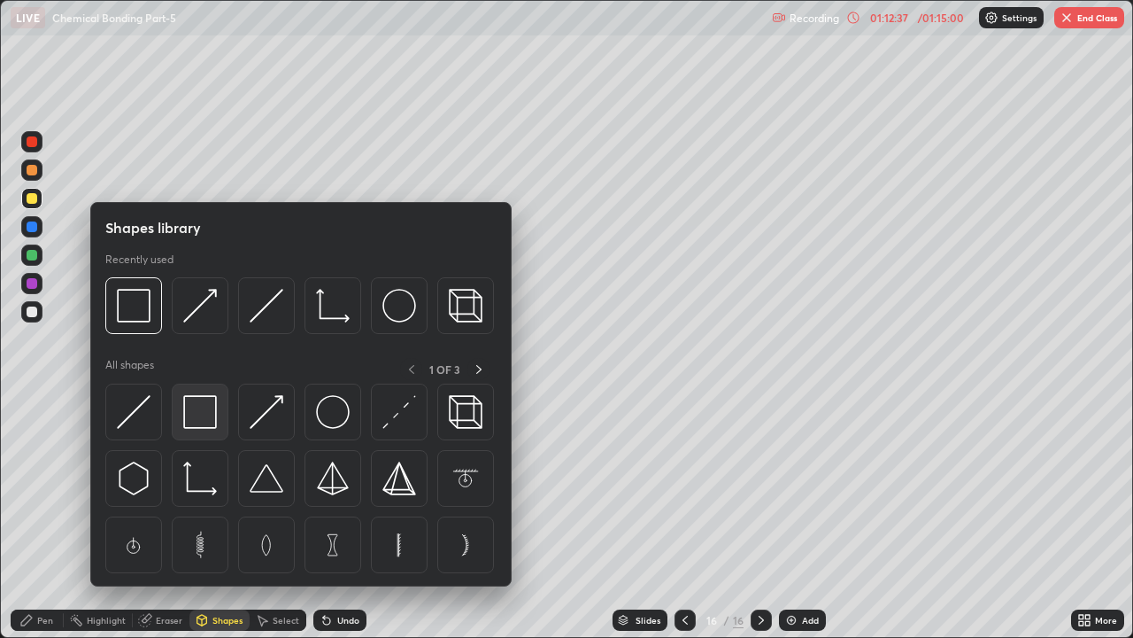
click at [201, 407] on img at bounding box center [200, 412] width 34 height 34
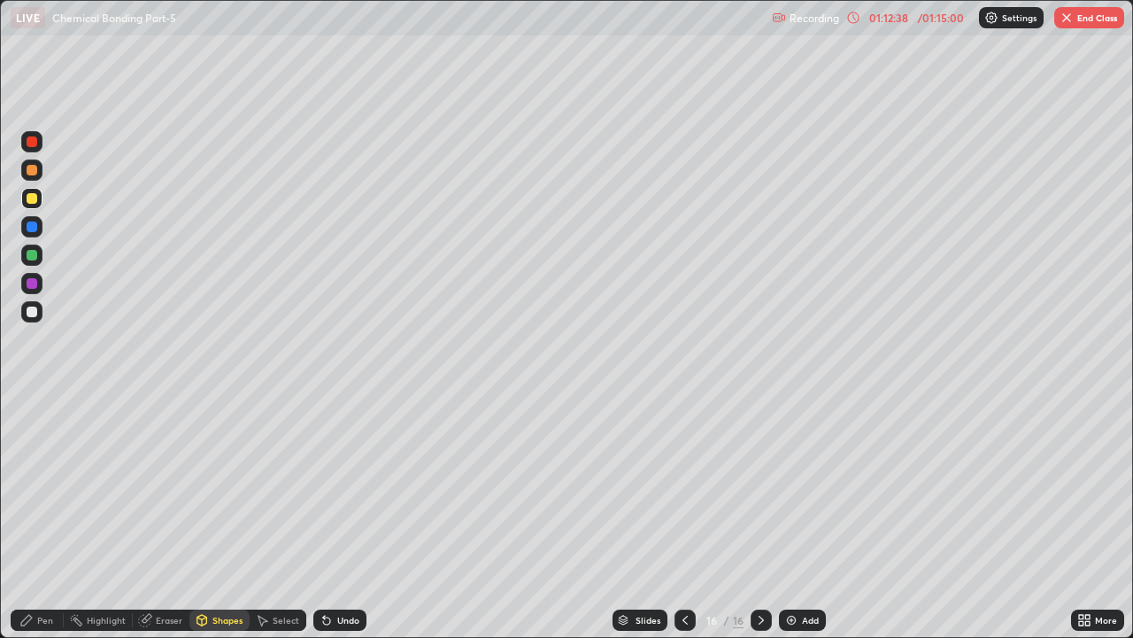
click at [32, 281] on div at bounding box center [32, 283] width 11 height 11
click at [34, 304] on div at bounding box center [31, 311] width 21 height 21
click at [353, 487] on div "Undo" at bounding box center [348, 619] width 22 height 9
click at [352, 487] on div "Undo" at bounding box center [348, 619] width 22 height 9
click at [43, 487] on div "Pen" at bounding box center [37, 619] width 53 height 21
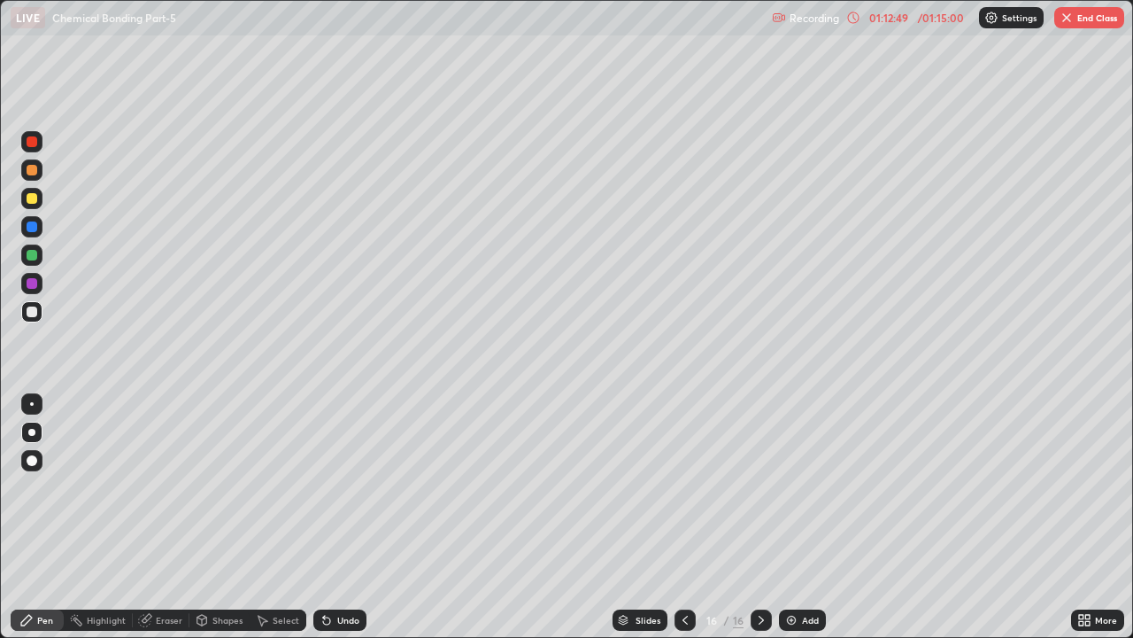
click at [343, 487] on div "Undo" at bounding box center [348, 619] width 22 height 9
click at [345, 487] on div "Undo" at bounding box center [339, 619] width 53 height 21
click at [349, 487] on div "Undo" at bounding box center [348, 619] width 22 height 9
click at [224, 487] on div "Shapes" at bounding box center [220, 619] width 60 height 21
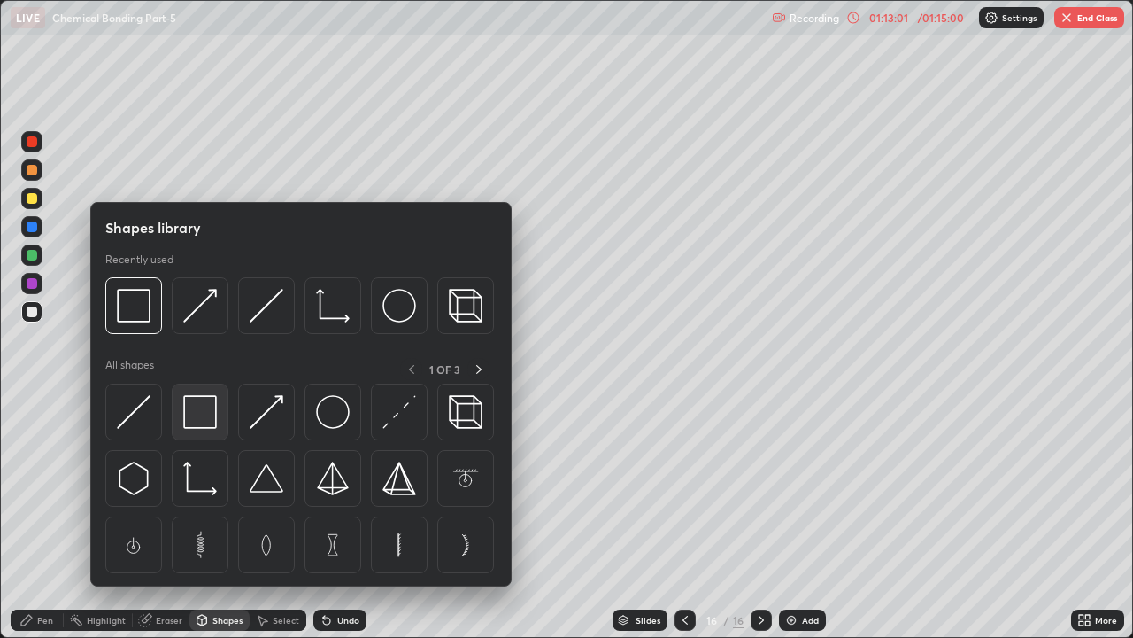
click at [200, 407] on img at bounding box center [200, 412] width 34 height 34
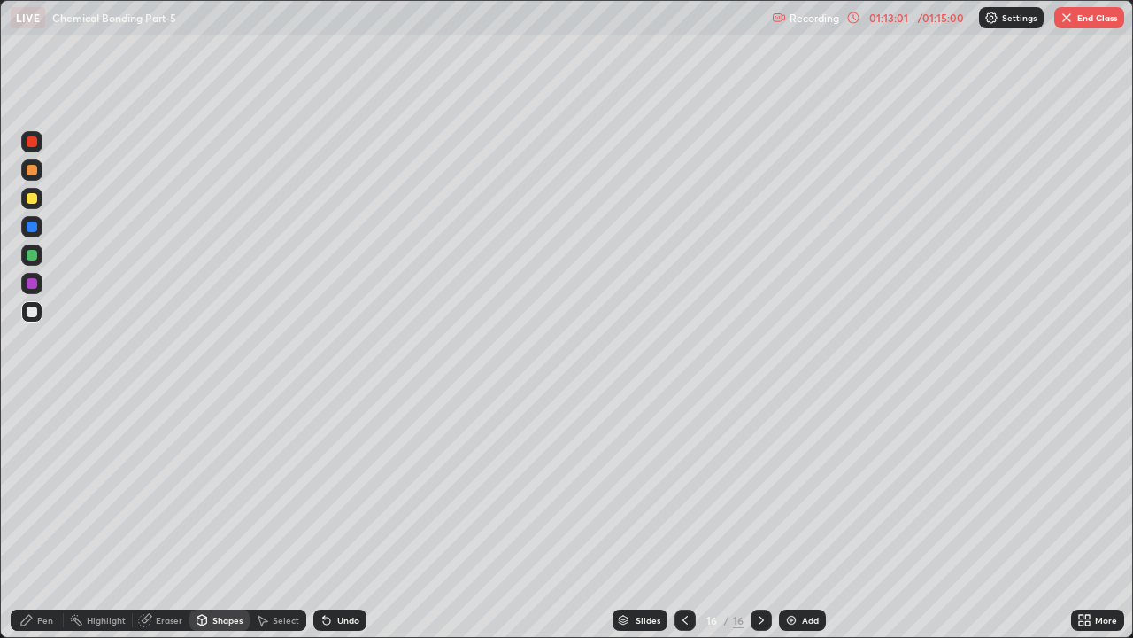
click at [32, 282] on div at bounding box center [32, 283] width 11 height 11
click at [1100, 12] on button "End Class" at bounding box center [1090, 17] width 70 height 21
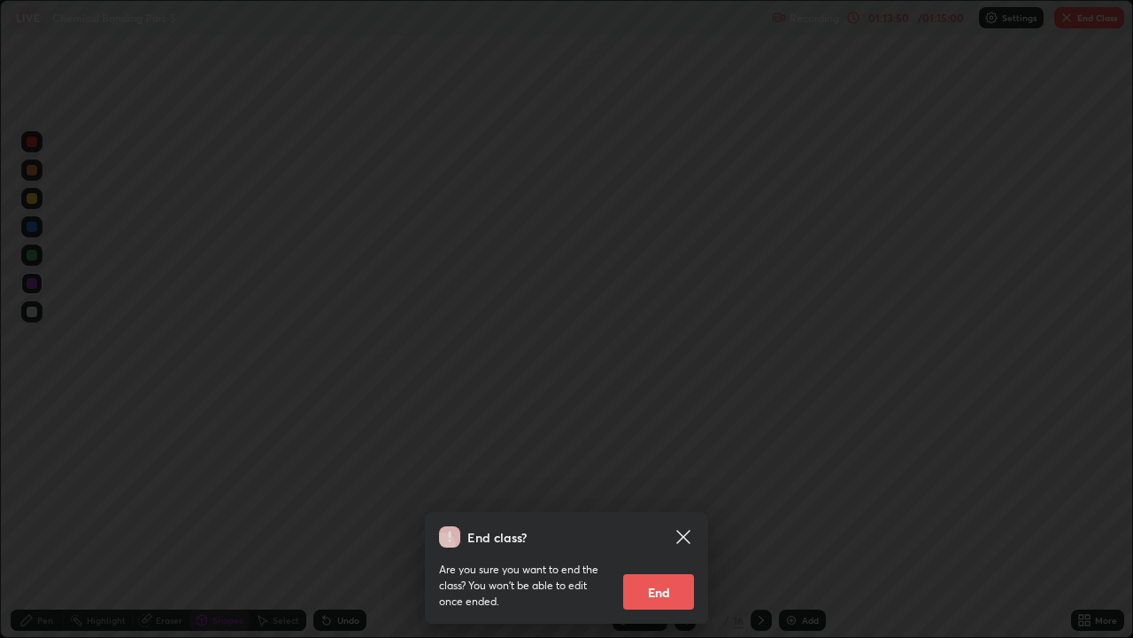
click at [688, 487] on icon at bounding box center [683, 536] width 13 height 13
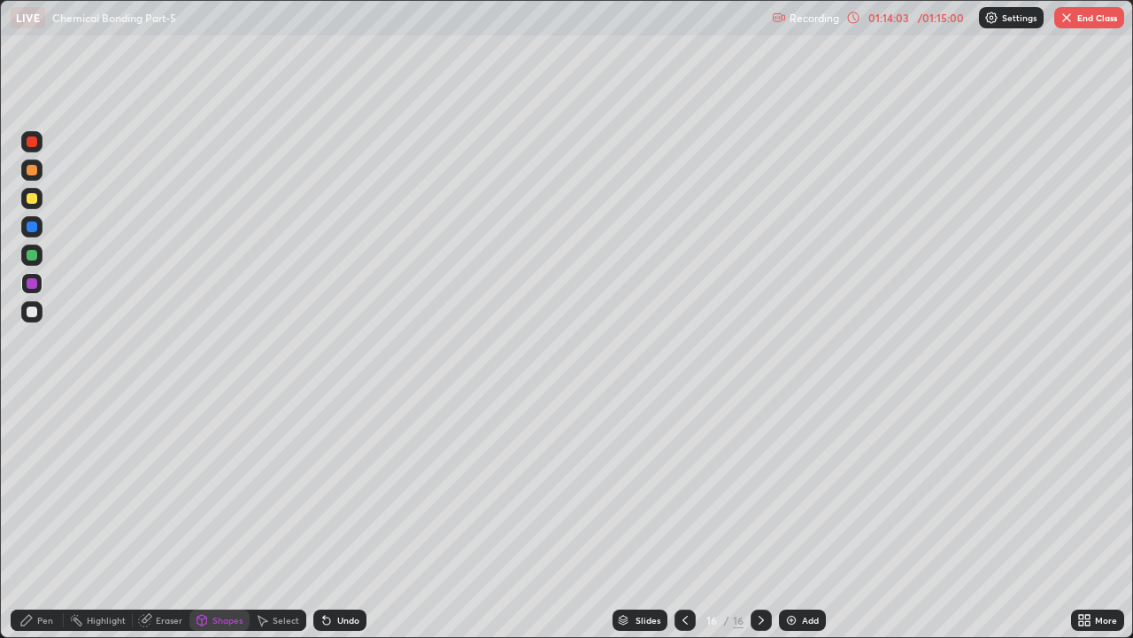
click at [1079, 19] on button "End Class" at bounding box center [1090, 17] width 70 height 21
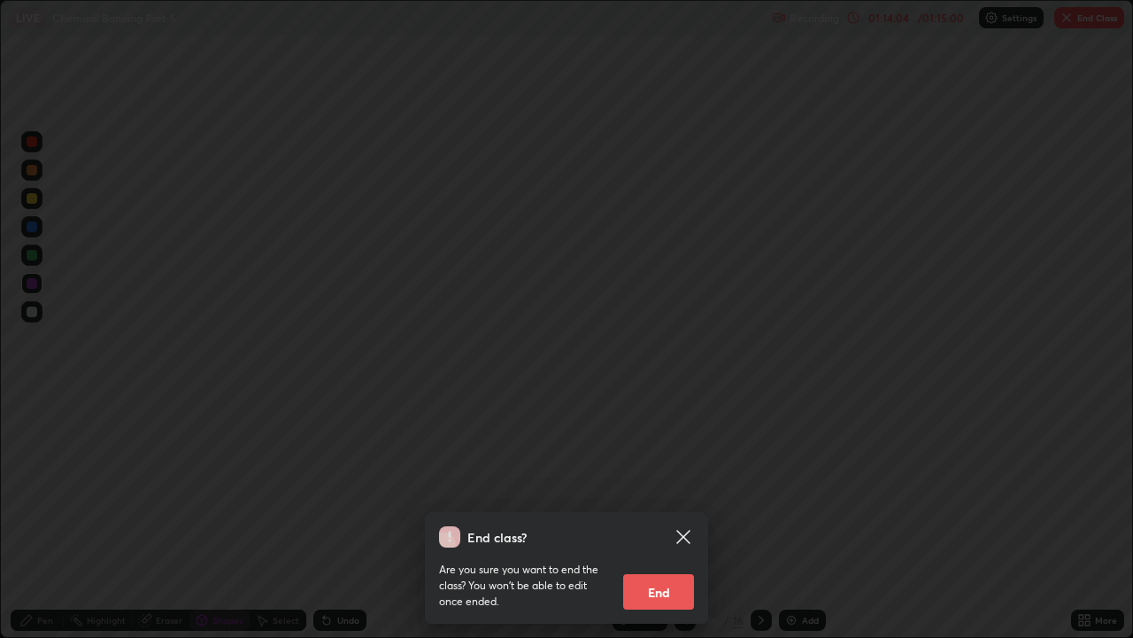
click at [664, 487] on button "End" at bounding box center [658, 591] width 71 height 35
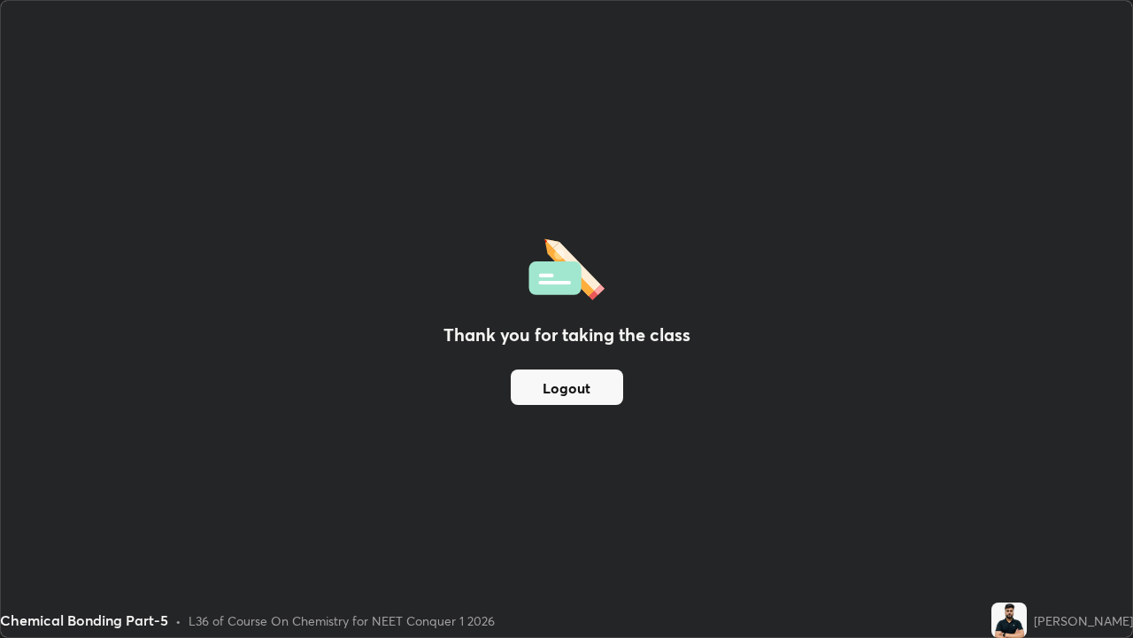
click at [569, 384] on button "Logout" at bounding box center [567, 386] width 112 height 35
click at [566, 381] on button "Logout" at bounding box center [567, 386] width 112 height 35
